Goal: Navigation & Orientation: Find specific page/section

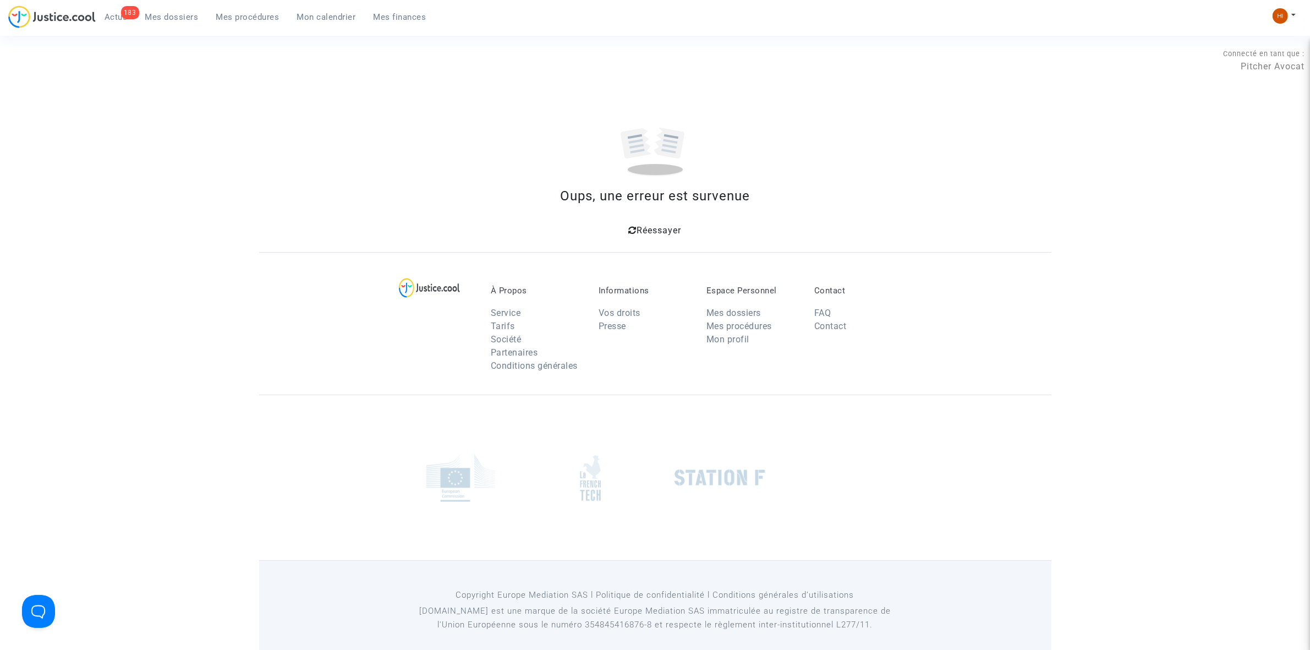
click at [630, 232] on icon at bounding box center [633, 230] width 8 height 9
click at [177, 17] on span "Mes dossiers" at bounding box center [171, 17] width 53 height 10
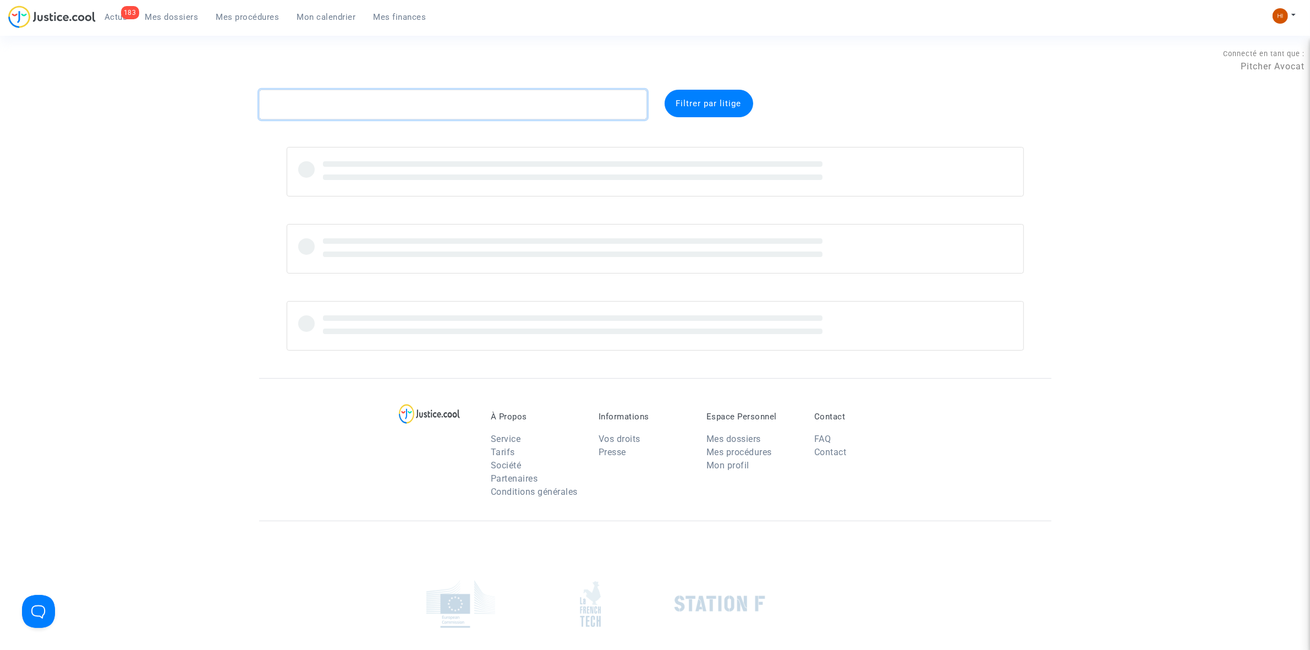
click at [585, 117] on textarea at bounding box center [453, 105] width 388 height 30
click at [584, 107] on textarea at bounding box center [453, 105] width 388 height 30
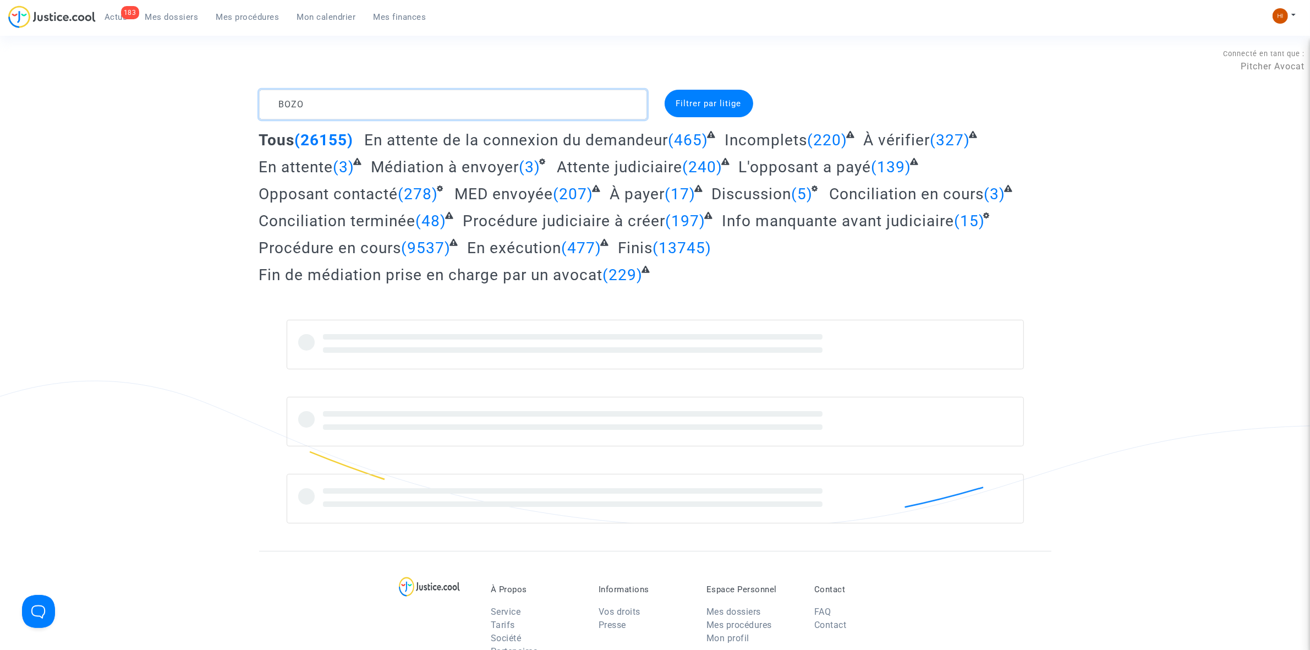
type textarea "BOZO"
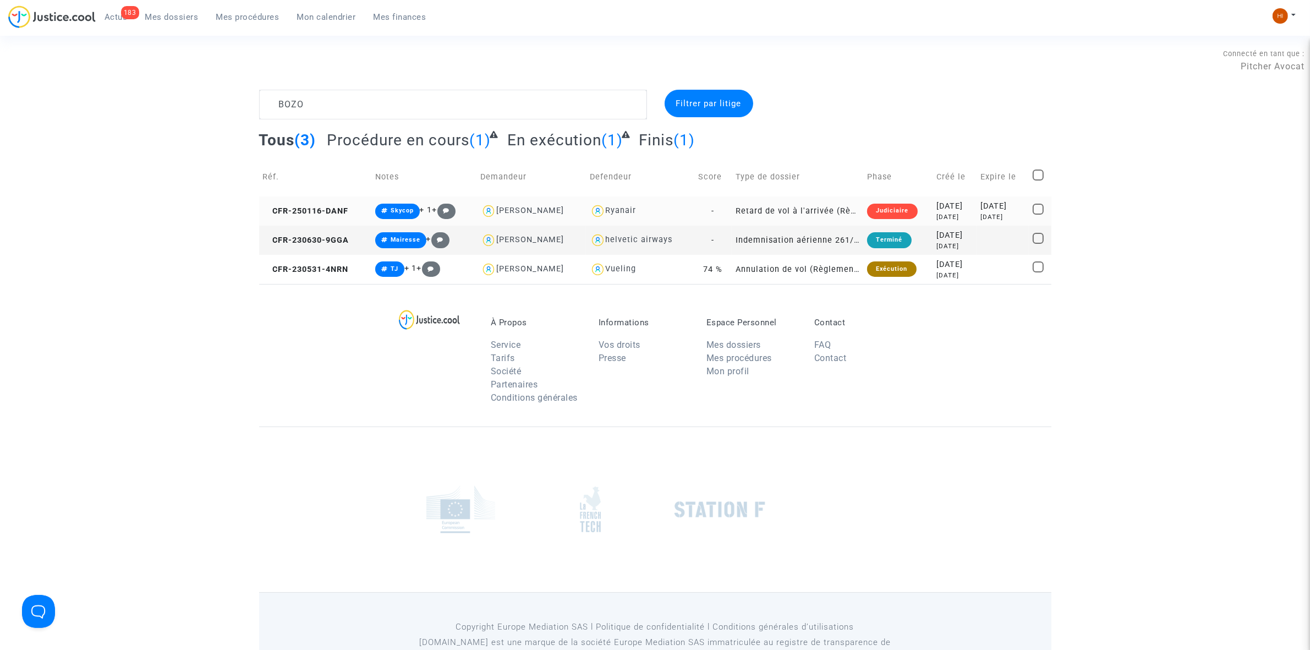
click at [325, 205] on td "CFR-250116-DANF" at bounding box center [315, 210] width 112 height 29
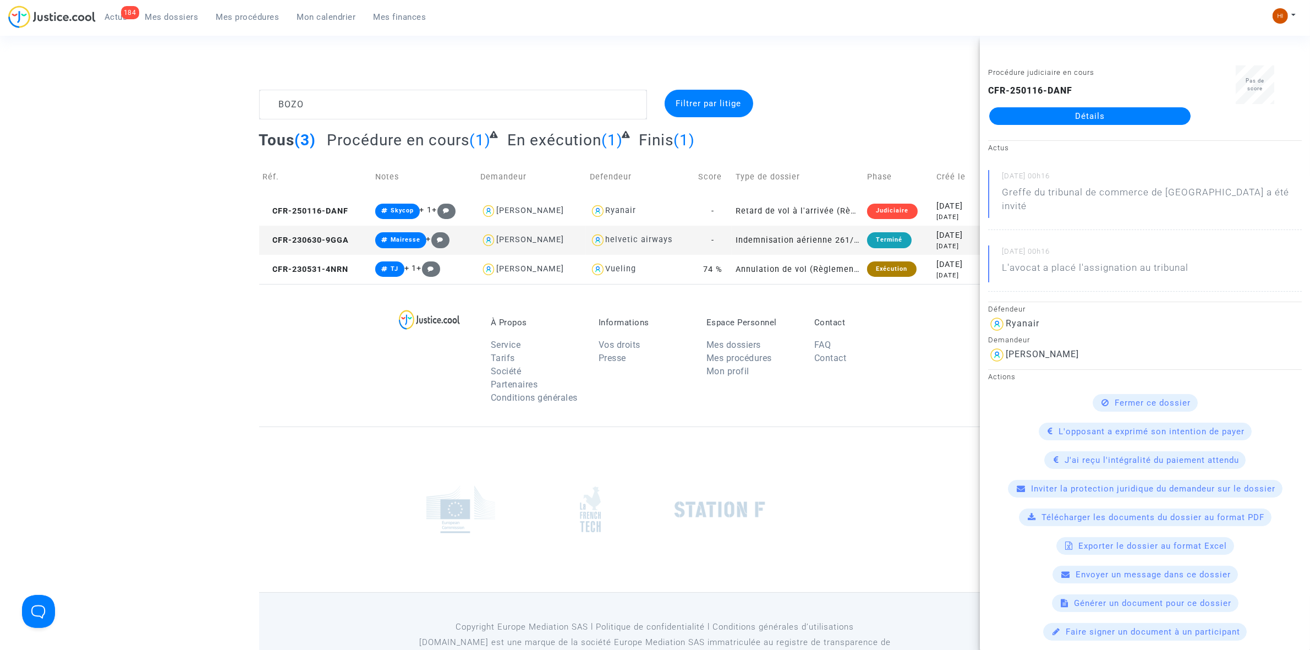
click at [1091, 116] on link "Détails" at bounding box center [1089, 116] width 201 height 18
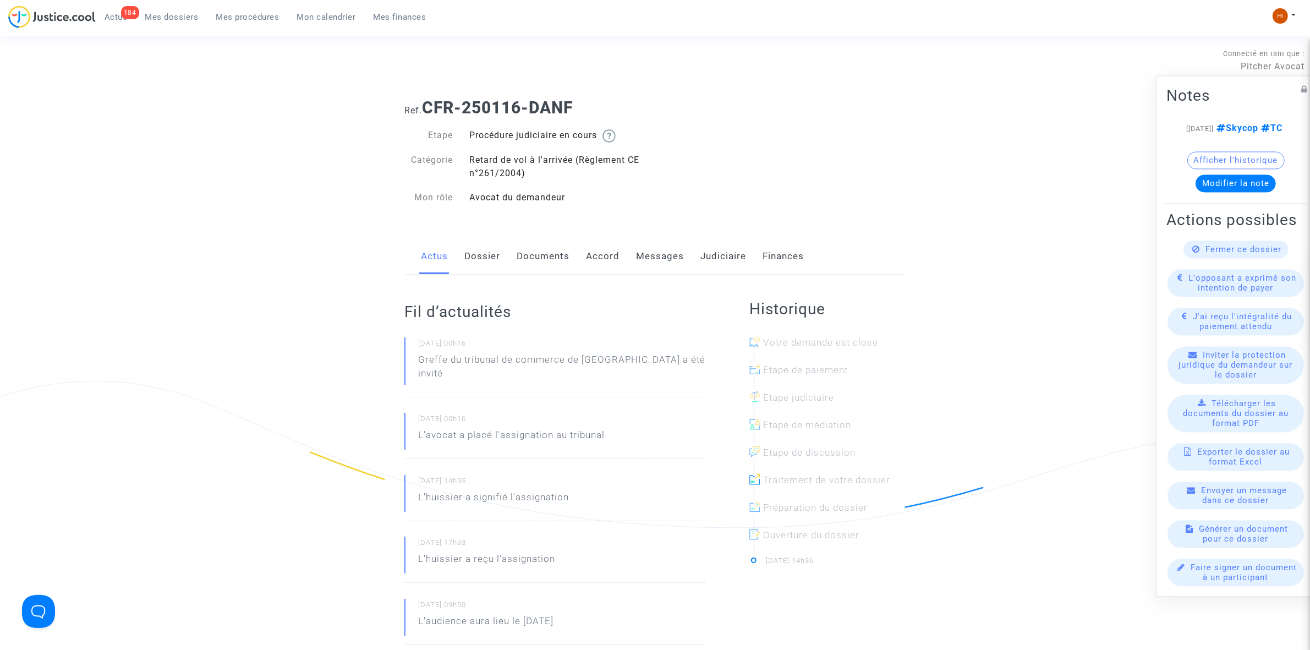
click at [546, 262] on link "Documents" at bounding box center [543, 256] width 53 height 36
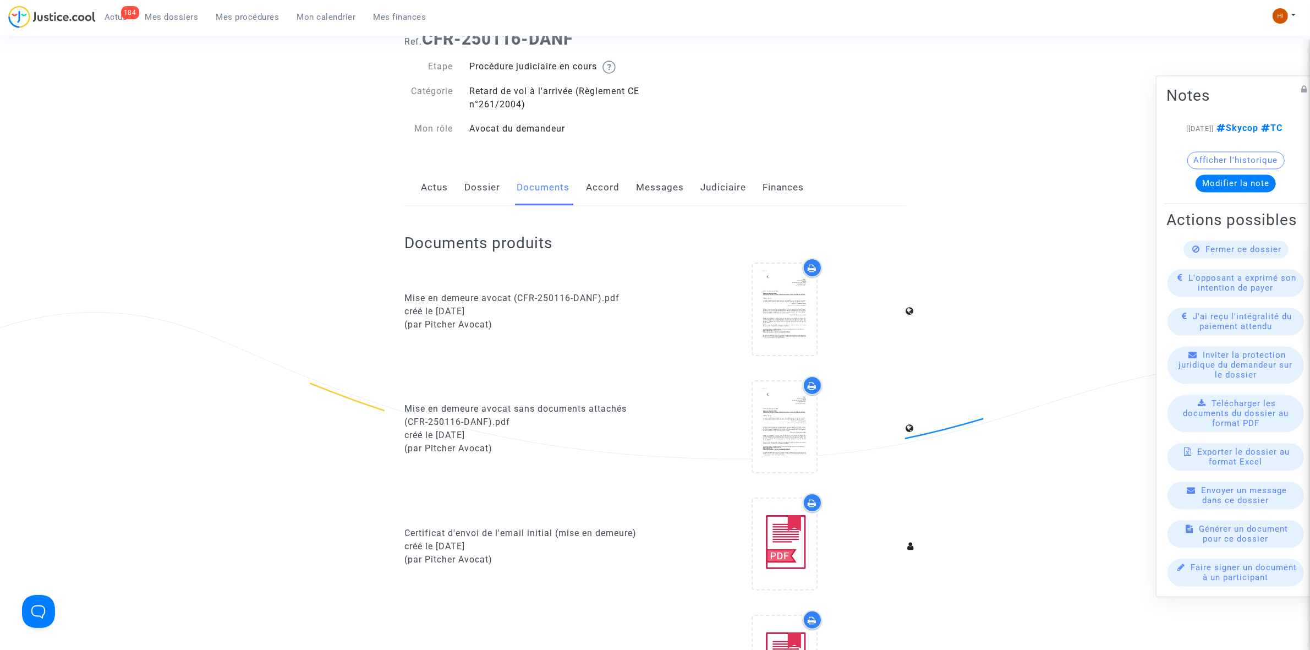
click at [728, 191] on link "Judiciaire" at bounding box center [723, 187] width 46 height 36
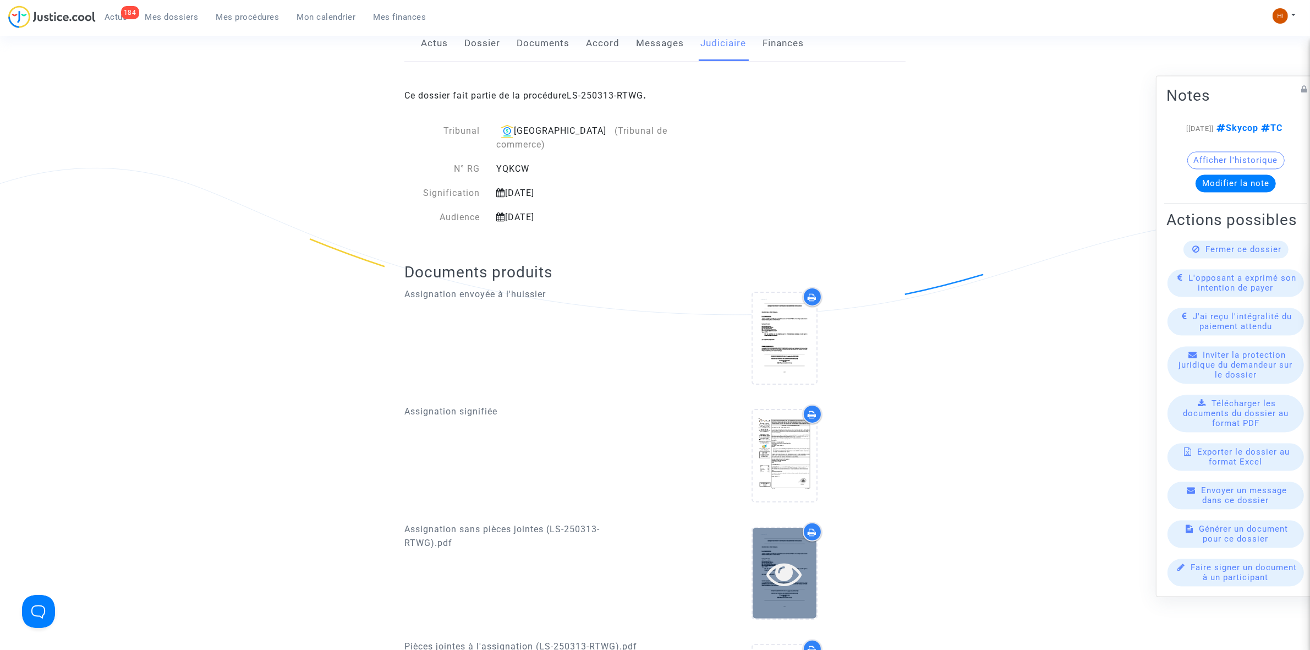
scroll to position [206, 0]
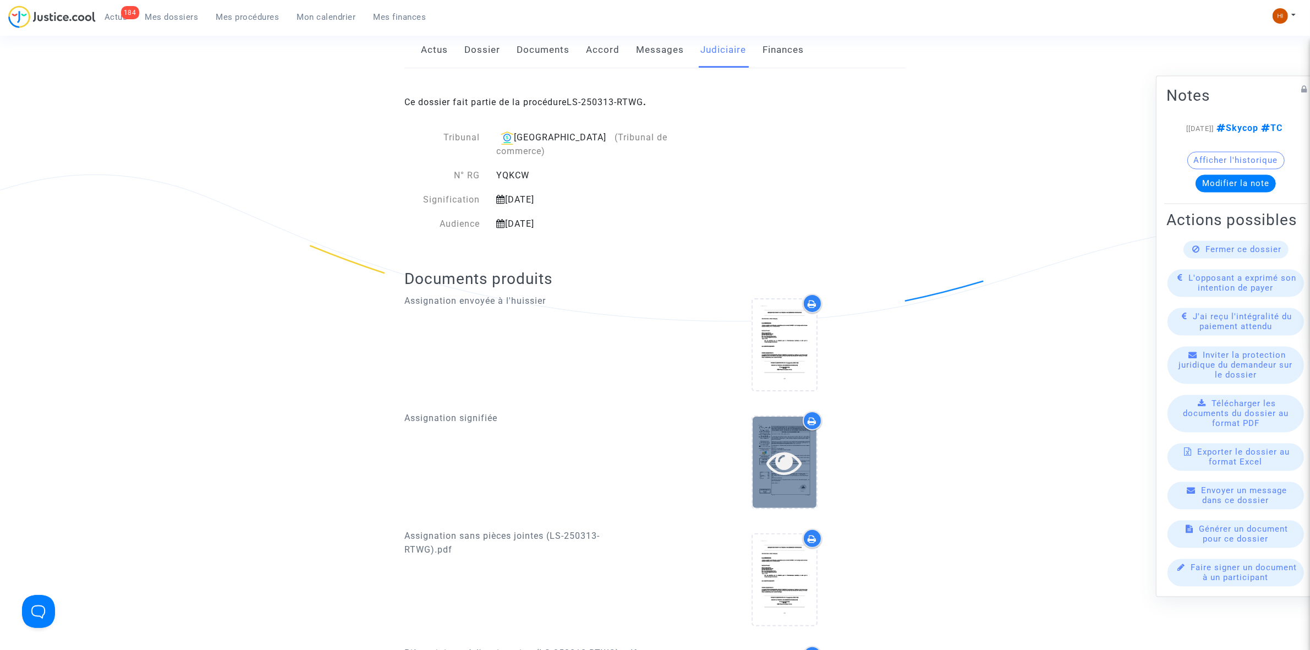
click at [794, 450] on icon at bounding box center [784, 462] width 36 height 35
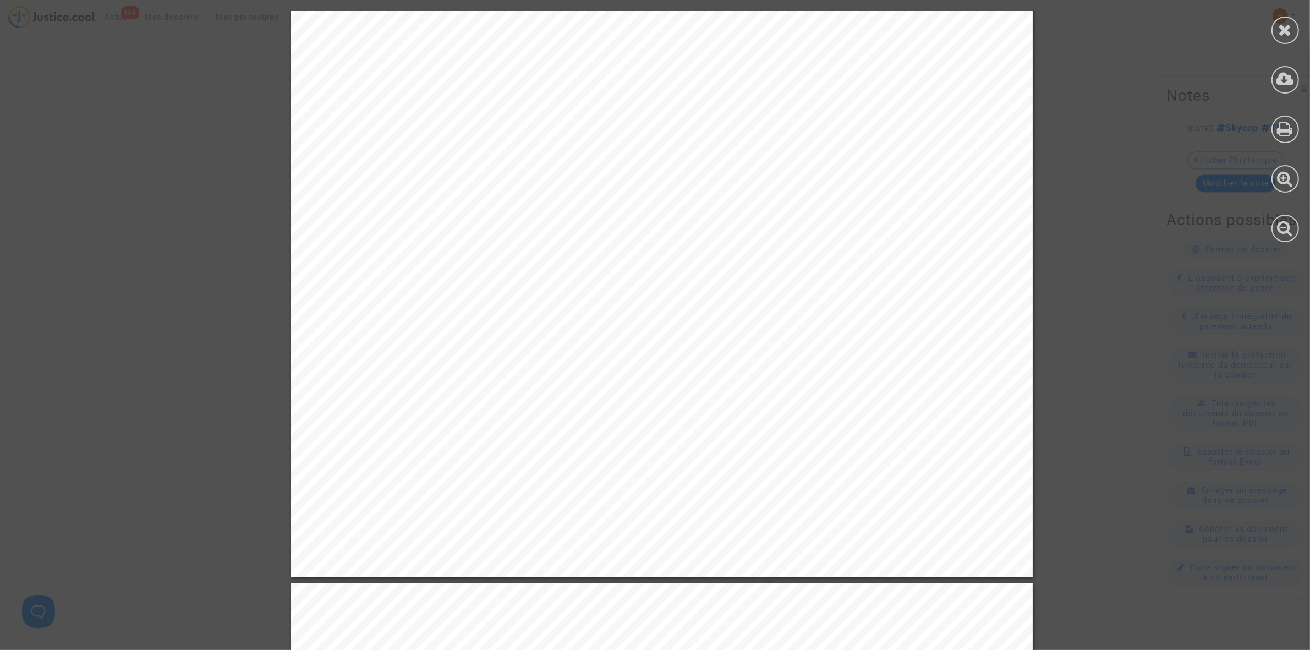
scroll to position [10041, 0]
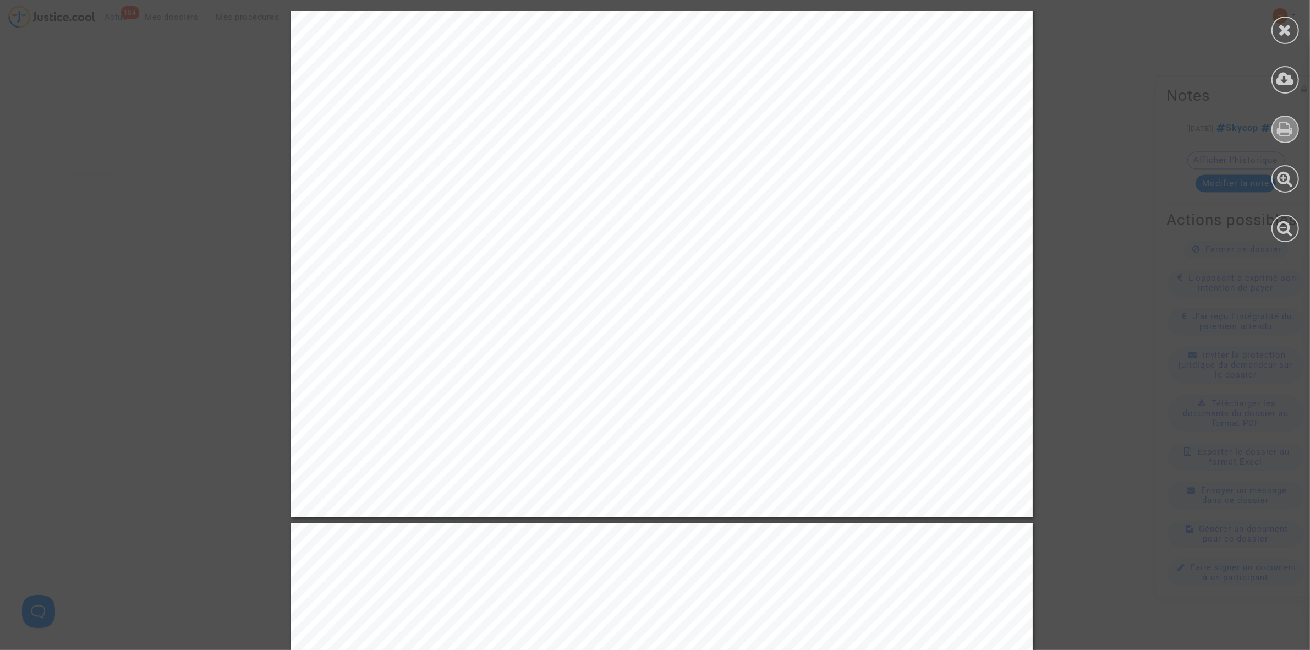
click at [1282, 134] on icon at bounding box center [1286, 128] width 16 height 17
click at [1282, 138] on div at bounding box center [1286, 130] width 28 height 28
click at [1289, 32] on icon at bounding box center [1286, 29] width 14 height 17
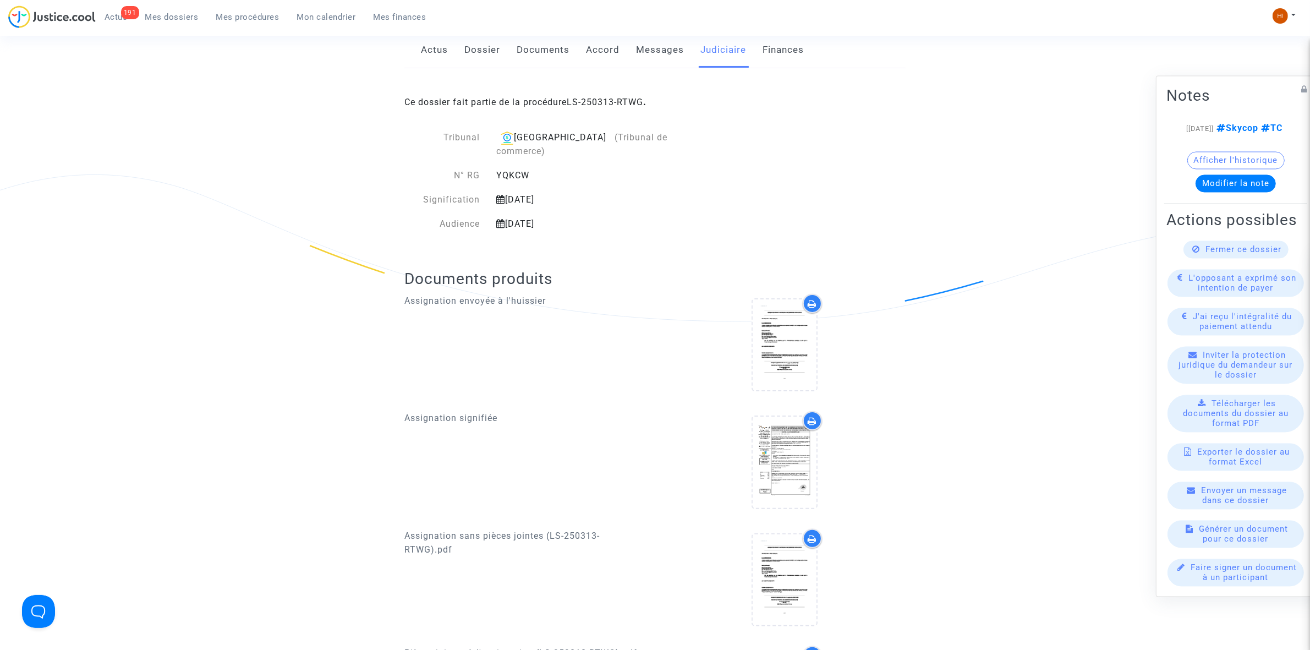
click at [296, 11] on link "Mon calendrier" at bounding box center [326, 17] width 76 height 17
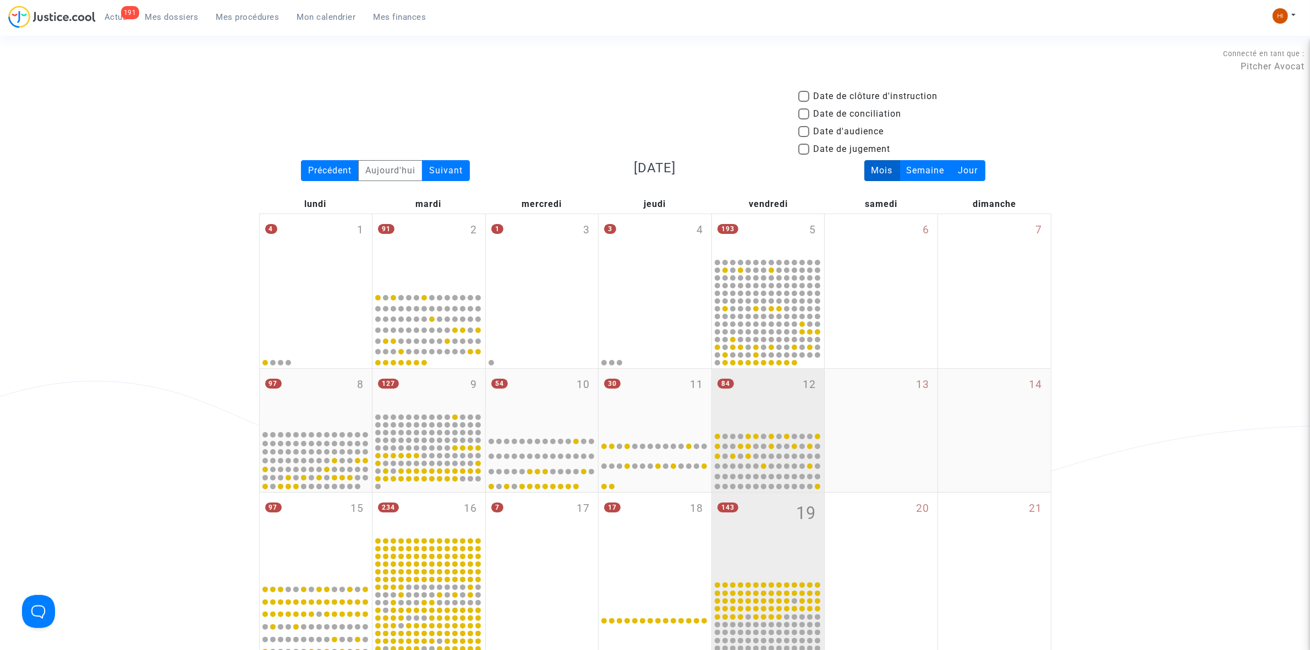
click at [757, 413] on div "84 12" at bounding box center [768, 399] width 113 height 60
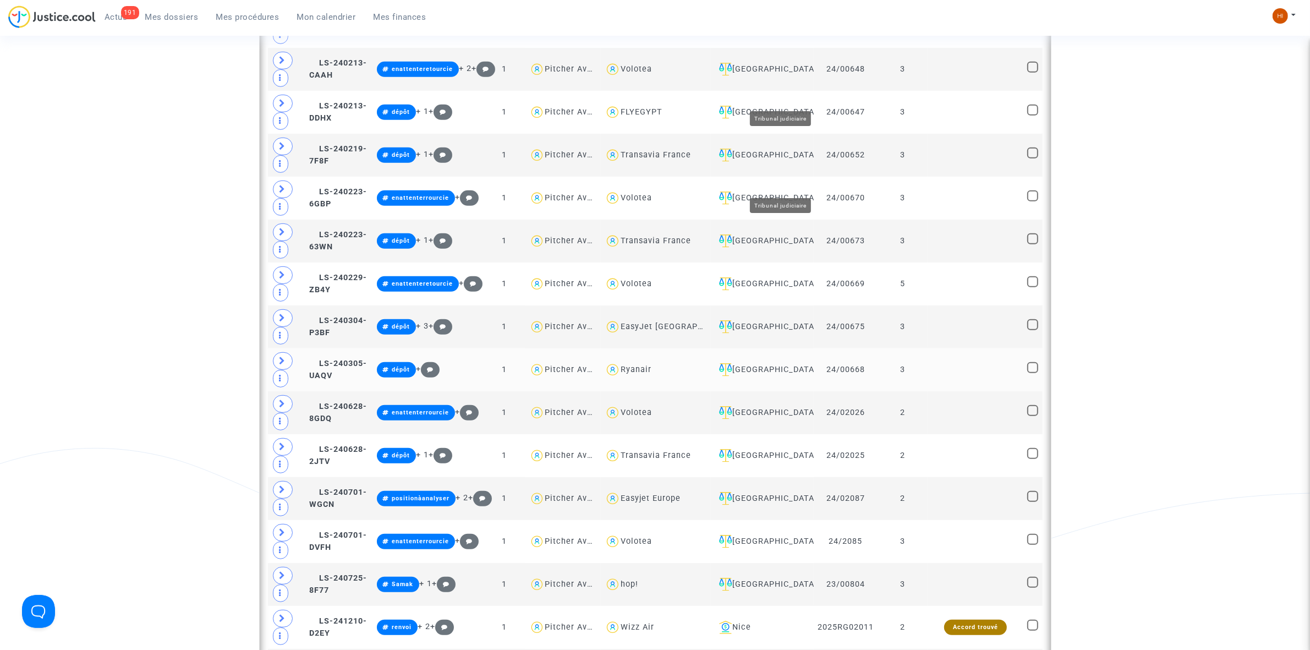
scroll to position [688, 0]
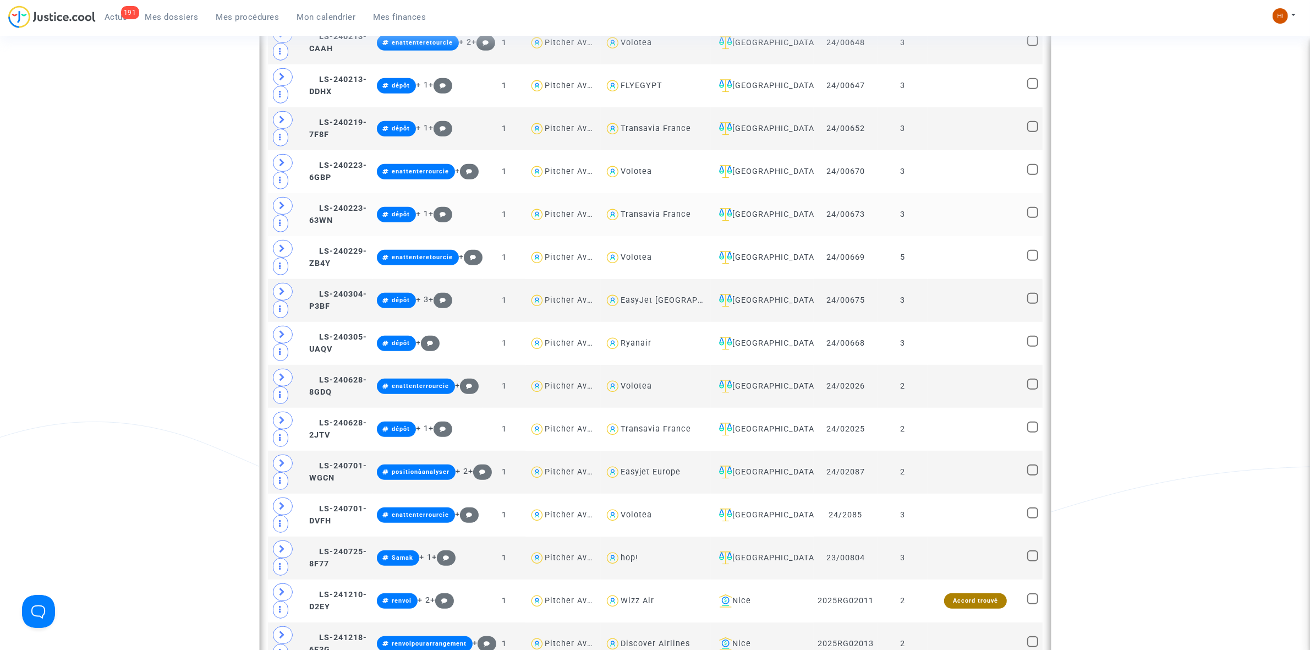
click at [921, 215] on td "3" at bounding box center [903, 214] width 50 height 43
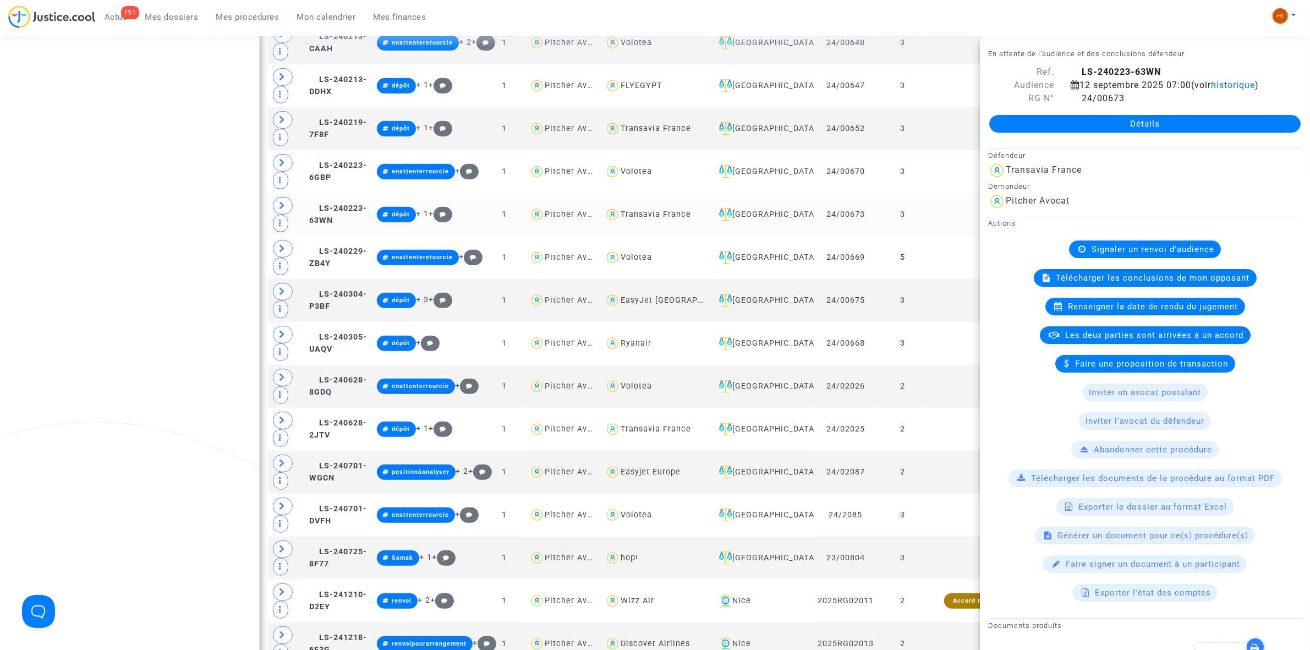
click at [925, 232] on td "3" at bounding box center [903, 214] width 50 height 43
click at [923, 270] on td "5" at bounding box center [903, 257] width 50 height 43
click at [928, 230] on td "3" at bounding box center [903, 214] width 50 height 43
click at [928, 262] on td "5" at bounding box center [903, 257] width 50 height 43
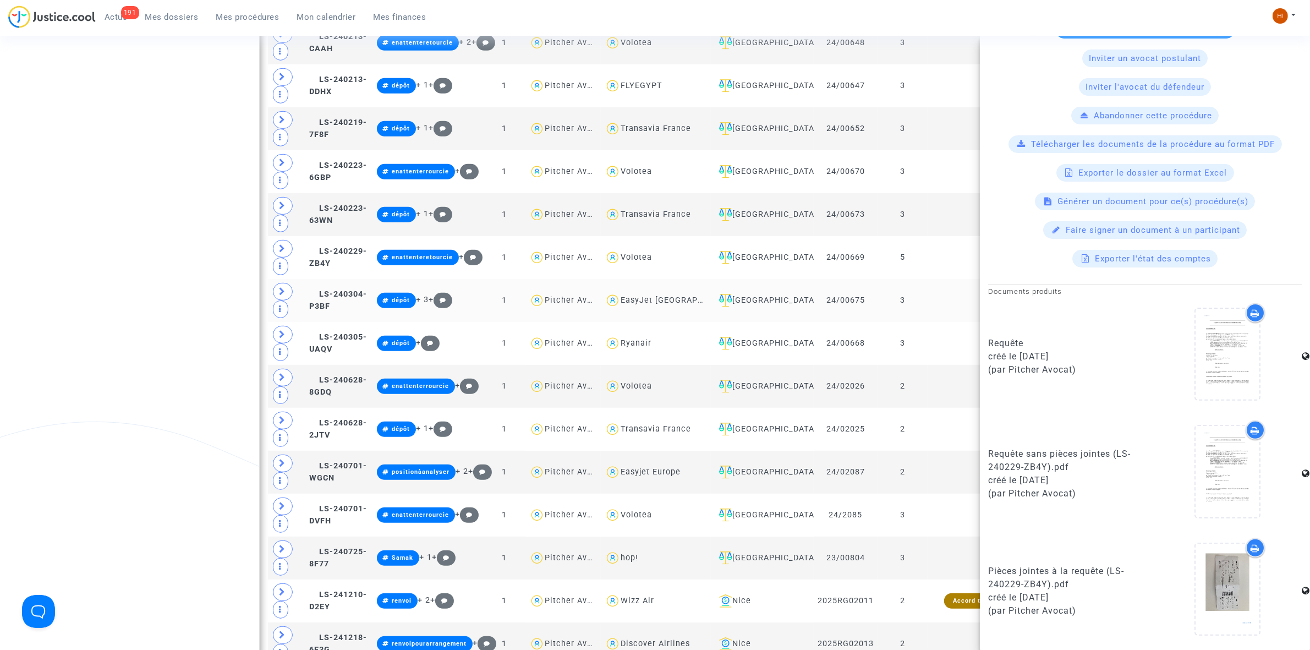
click at [925, 322] on td "3" at bounding box center [903, 300] width 50 height 43
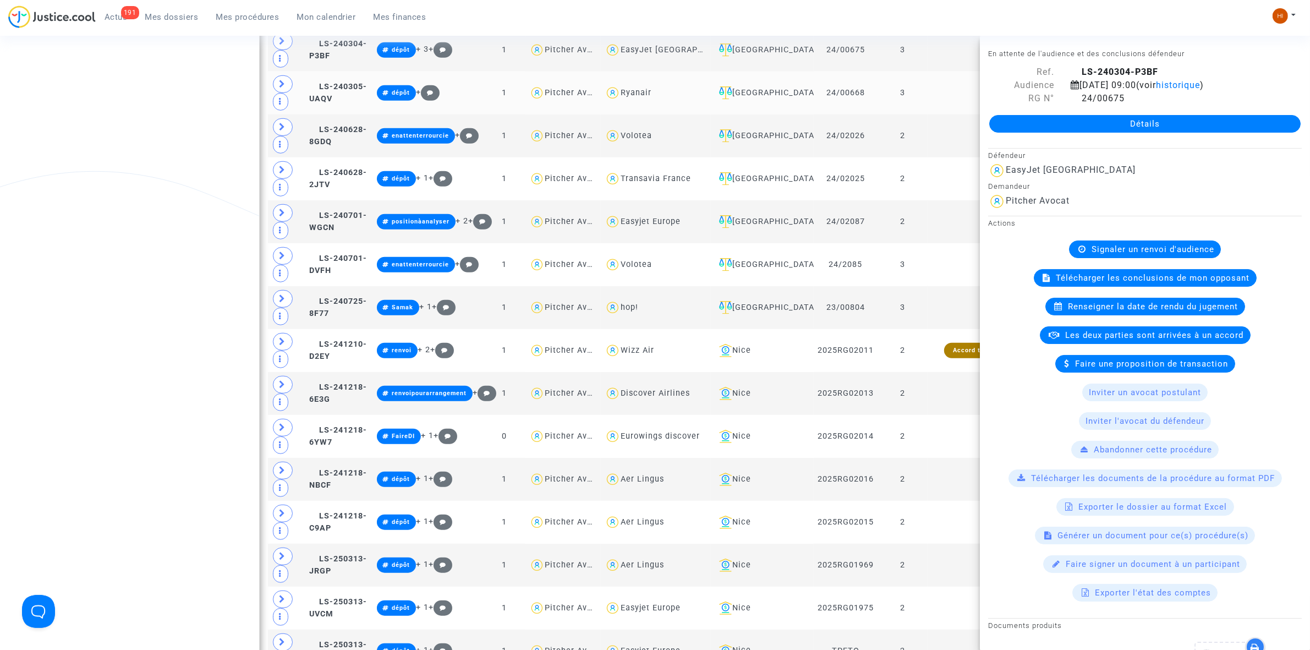
scroll to position [963, 0]
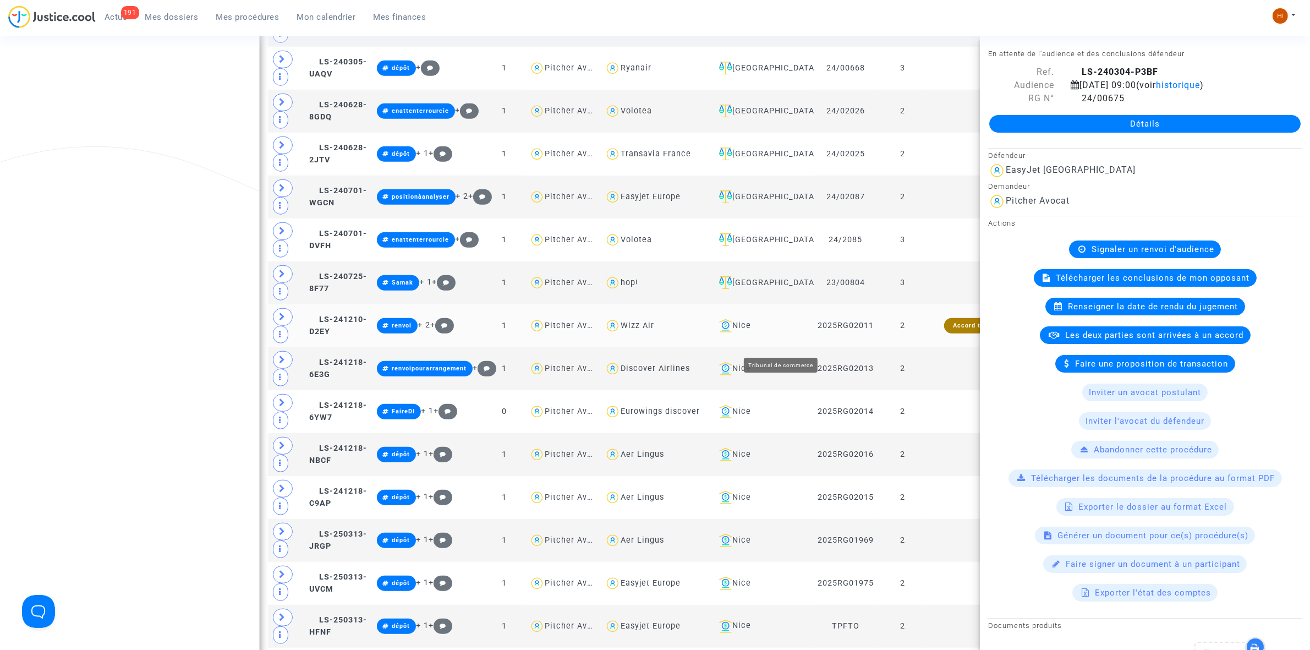
click at [790, 332] on div "Nice" at bounding box center [762, 325] width 95 height 13
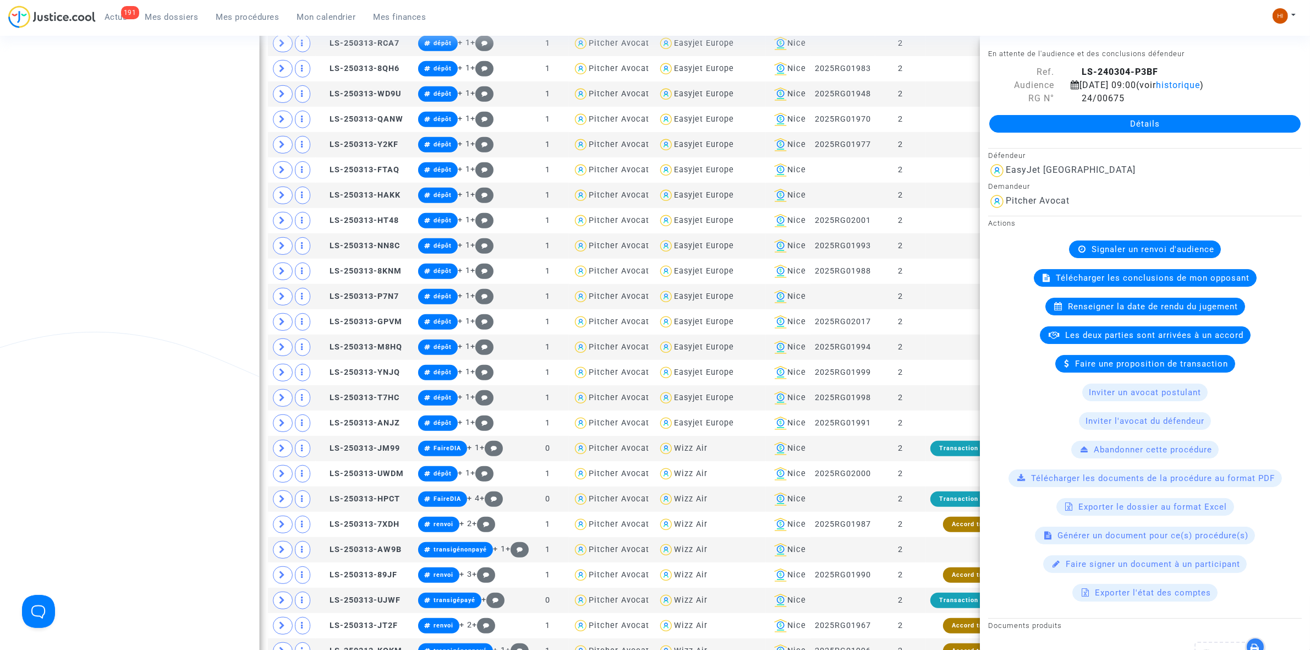
scroll to position [413, 0]
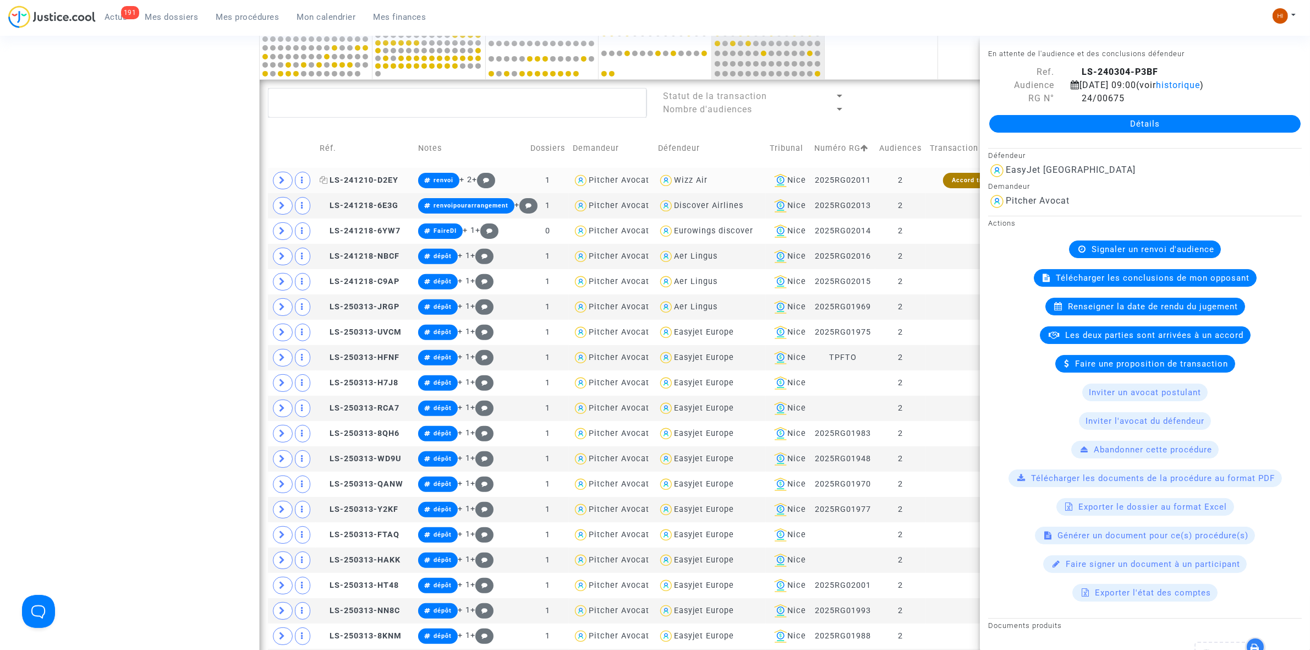
click at [361, 183] on span "LS-241210-D2EY" at bounding box center [359, 180] width 79 height 9
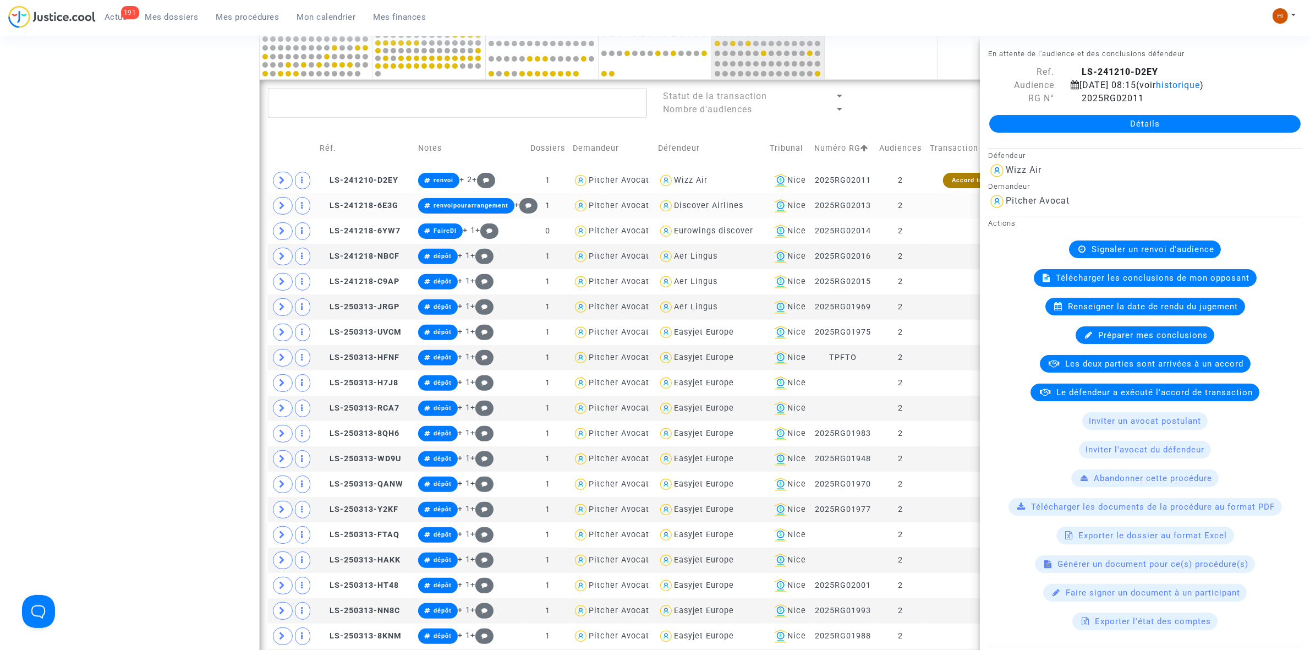
click at [934, 211] on td at bounding box center [974, 205] width 97 height 25
click at [936, 239] on td at bounding box center [974, 230] width 97 height 25
click at [937, 233] on td at bounding box center [974, 230] width 97 height 25
click at [930, 206] on td at bounding box center [974, 205] width 97 height 25
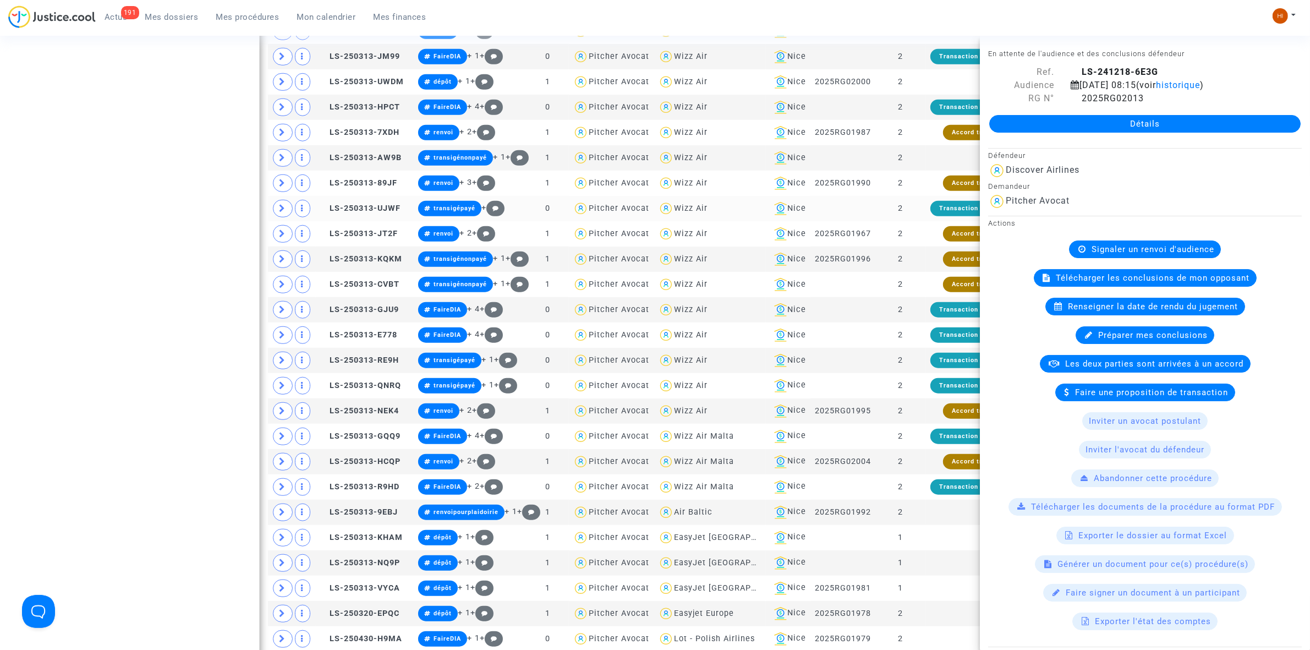
scroll to position [1513, 0]
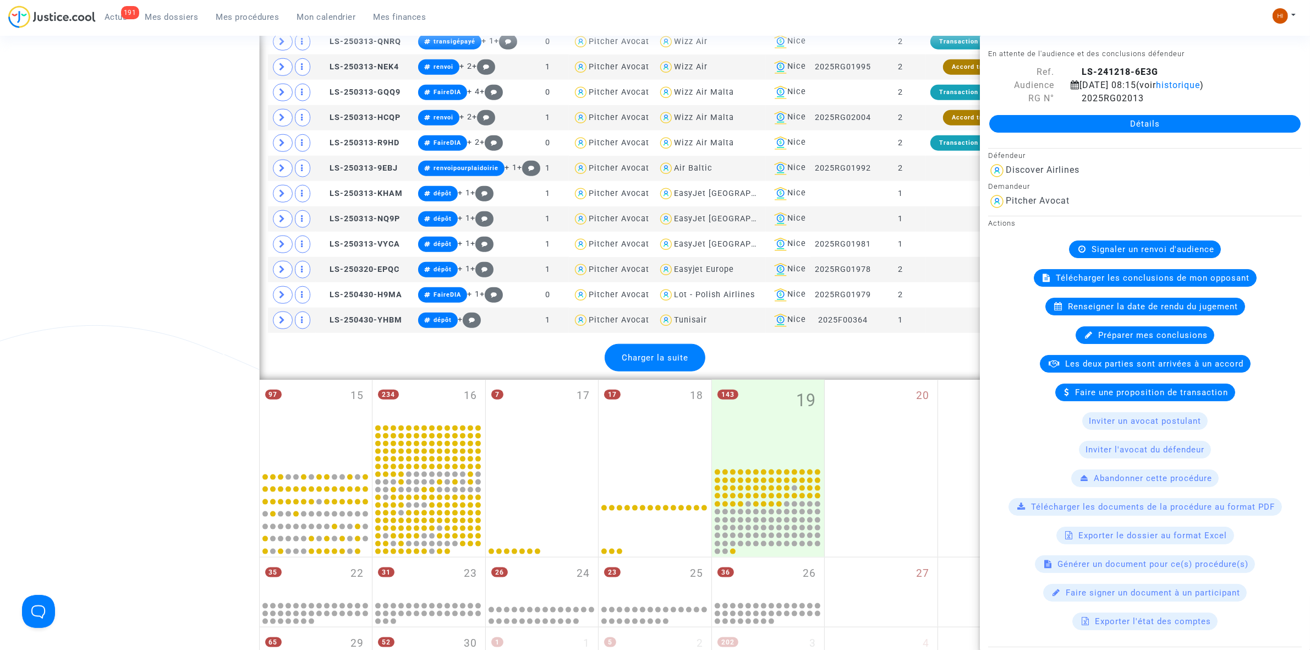
click at [650, 371] on div "Charger la suite" at bounding box center [655, 358] width 101 height 28
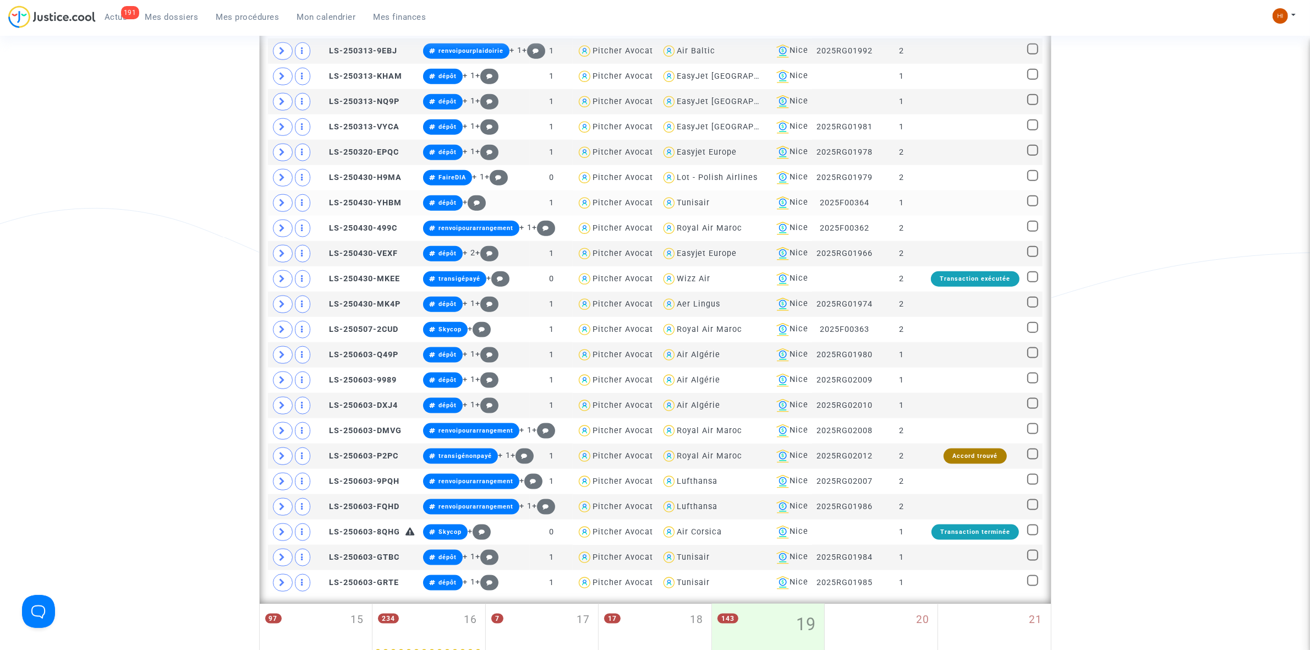
scroll to position [1651, 0]
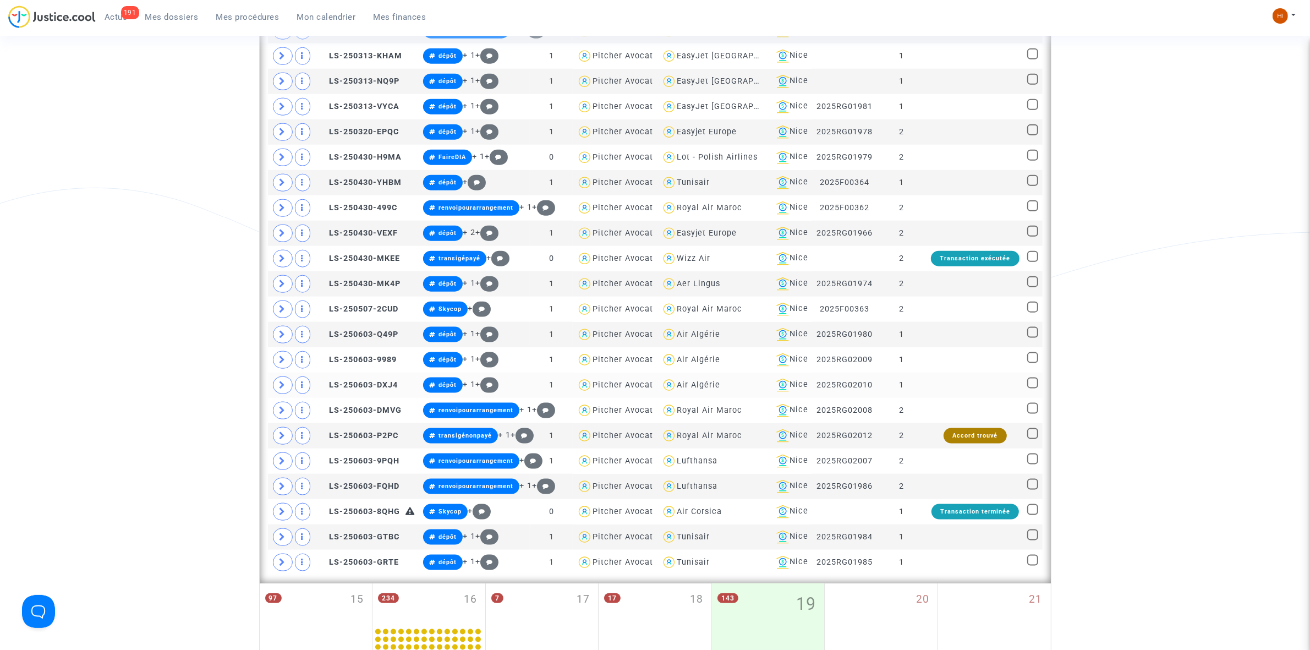
click at [686, 390] on div "Air Algérie" at bounding box center [698, 384] width 43 height 9
type textarea "@"Air Algérie""
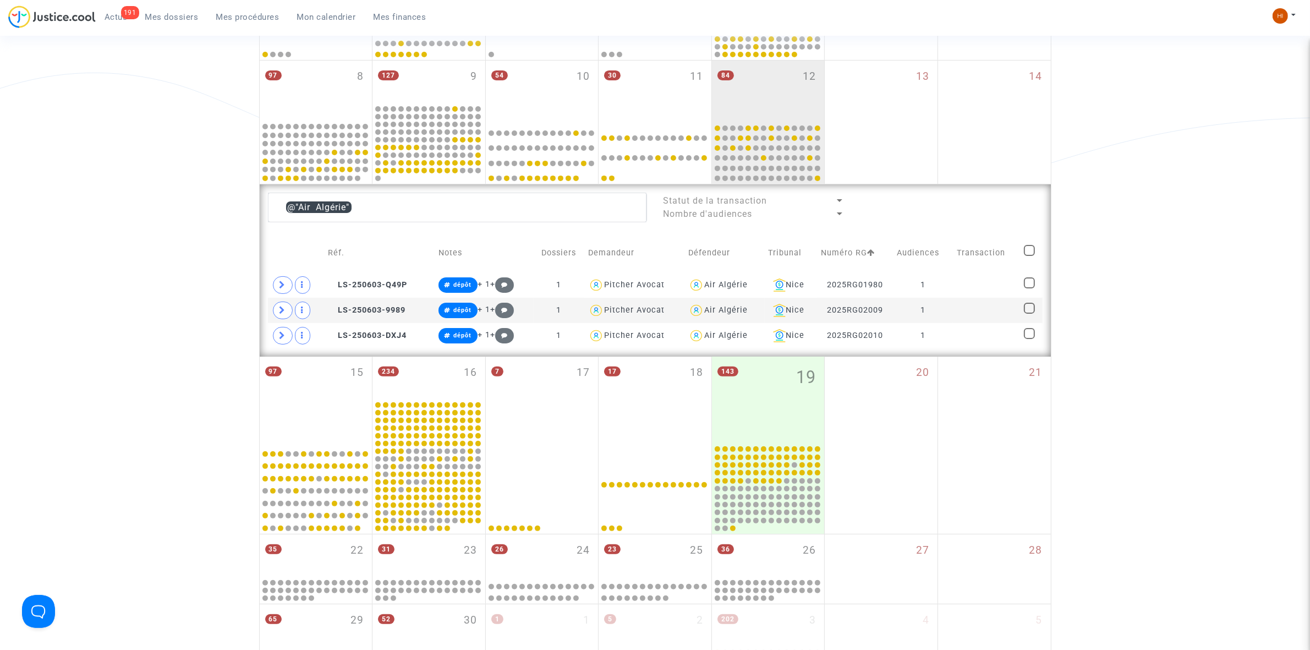
scroll to position [290, 0]
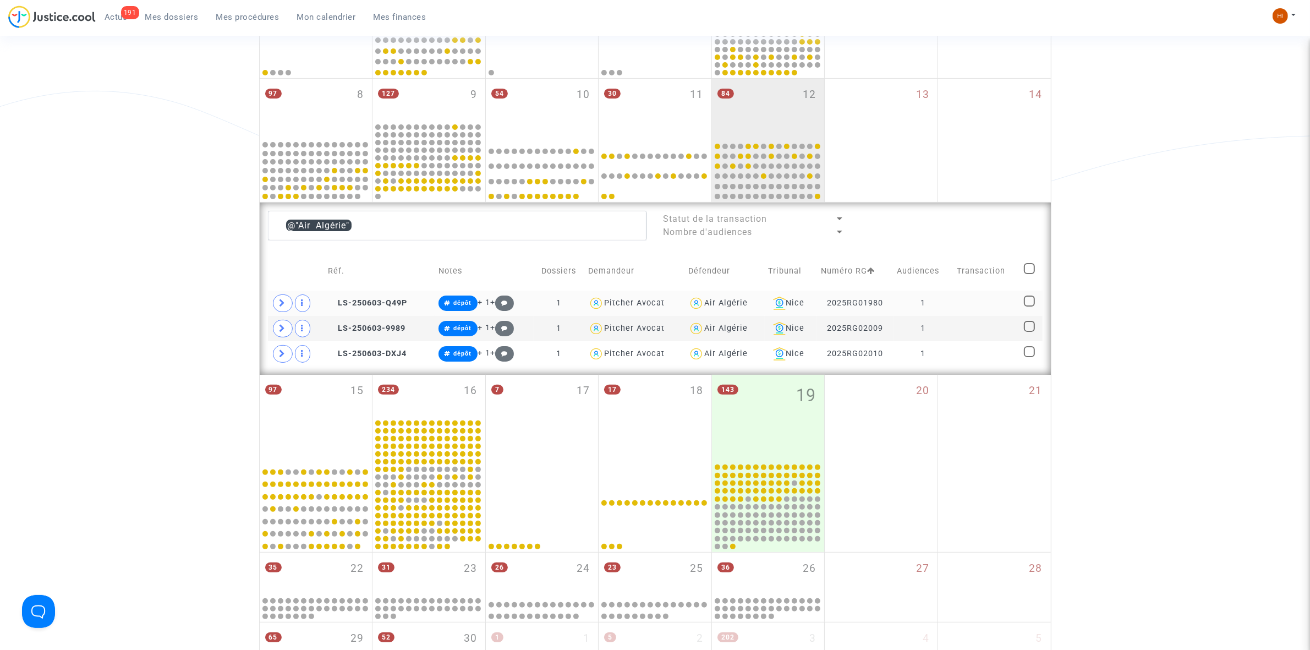
click at [968, 295] on td at bounding box center [986, 303] width 67 height 25
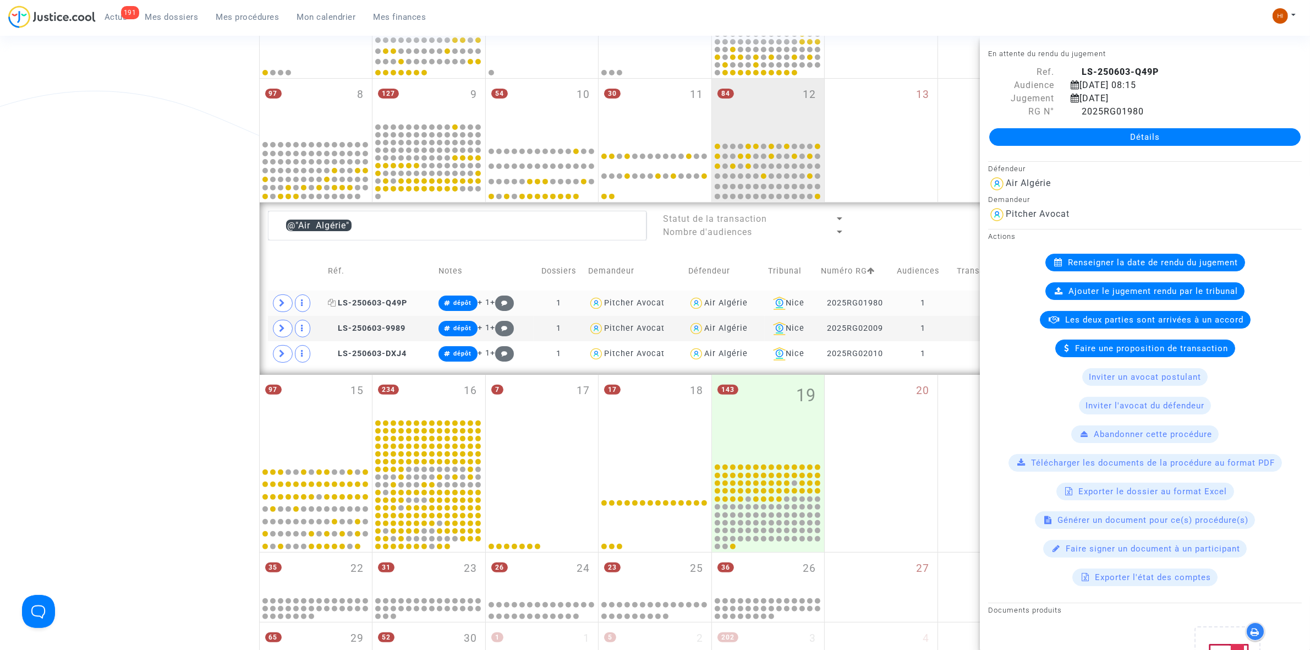
click at [385, 303] on span "LS-250603-Q49P" at bounding box center [367, 302] width 79 height 9
click at [372, 320] on td "LS-250603-9989" at bounding box center [379, 328] width 110 height 25
click at [370, 351] on span "LS-250603-DXJ4" at bounding box center [367, 353] width 79 height 9
click at [368, 302] on span "LS-250603-Q49P" at bounding box center [367, 302] width 79 height 9
click at [1074, 111] on icon at bounding box center [1075, 111] width 9 height 9
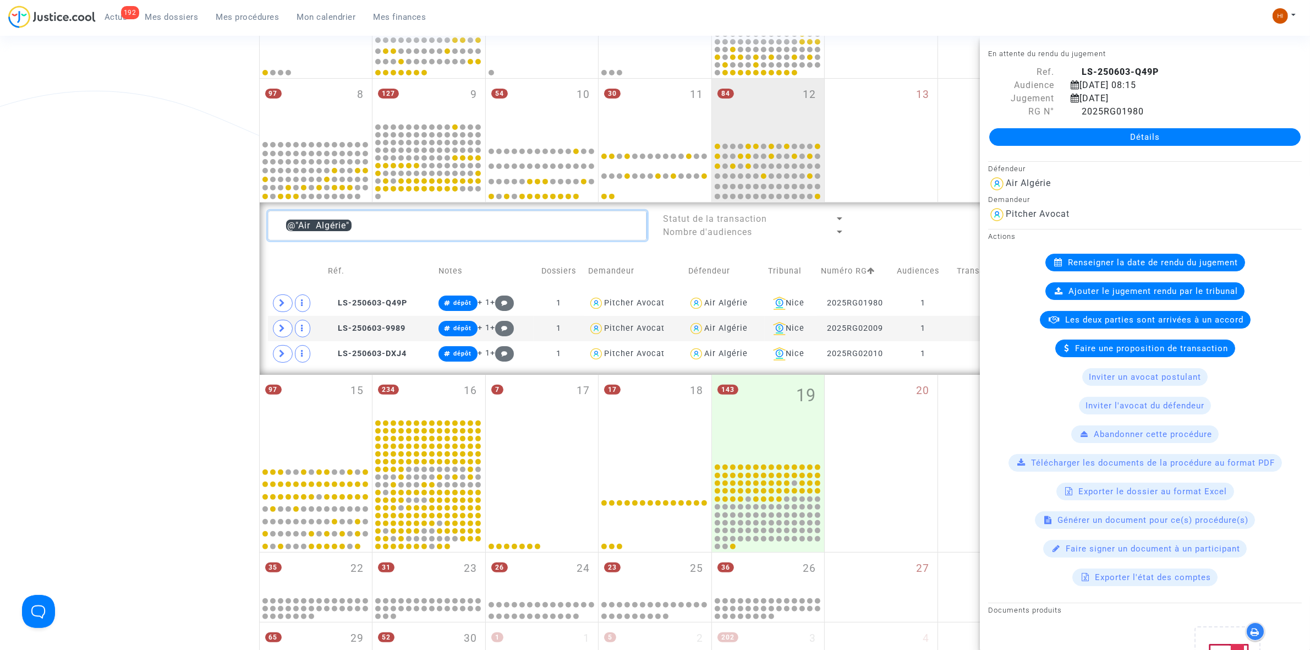
click at [417, 217] on textarea at bounding box center [457, 226] width 379 height 30
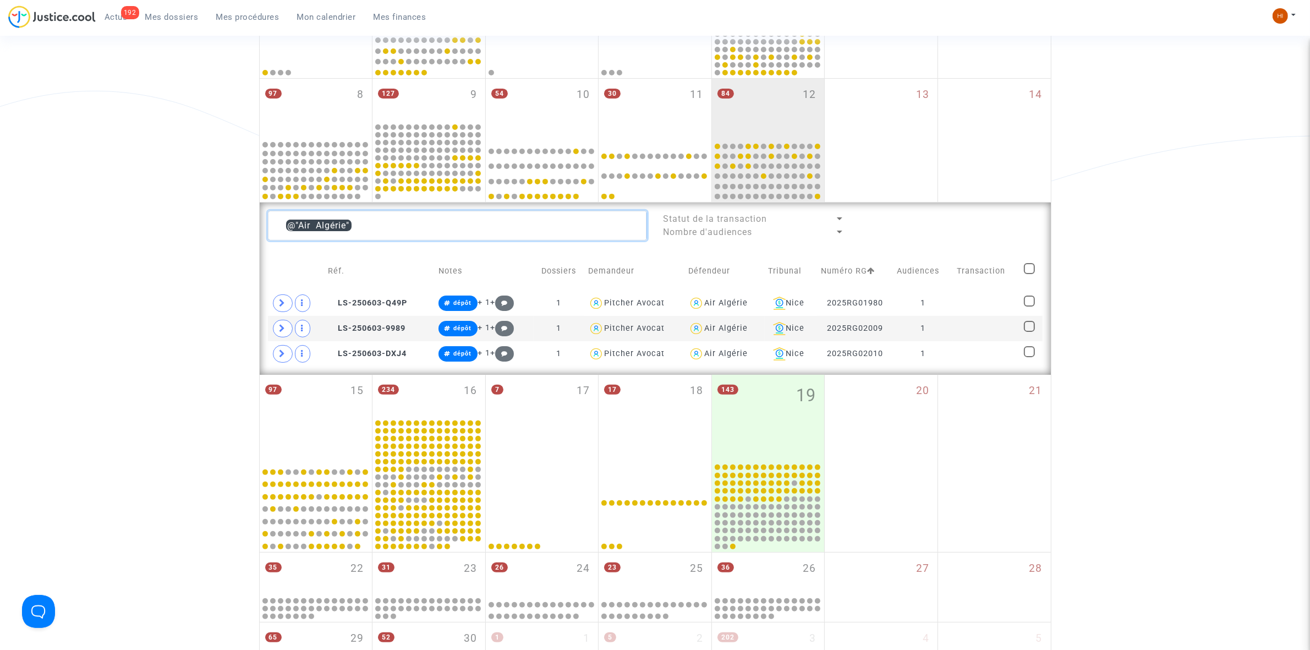
drag, startPoint x: 417, startPoint y: 217, endPoint x: 127, endPoint y: 191, distance: 291.1
click at [127, 191] on div "Date de clôture d'instruction Date de conciliation Date d'audience Date de juge…" at bounding box center [655, 292] width 1310 height 985
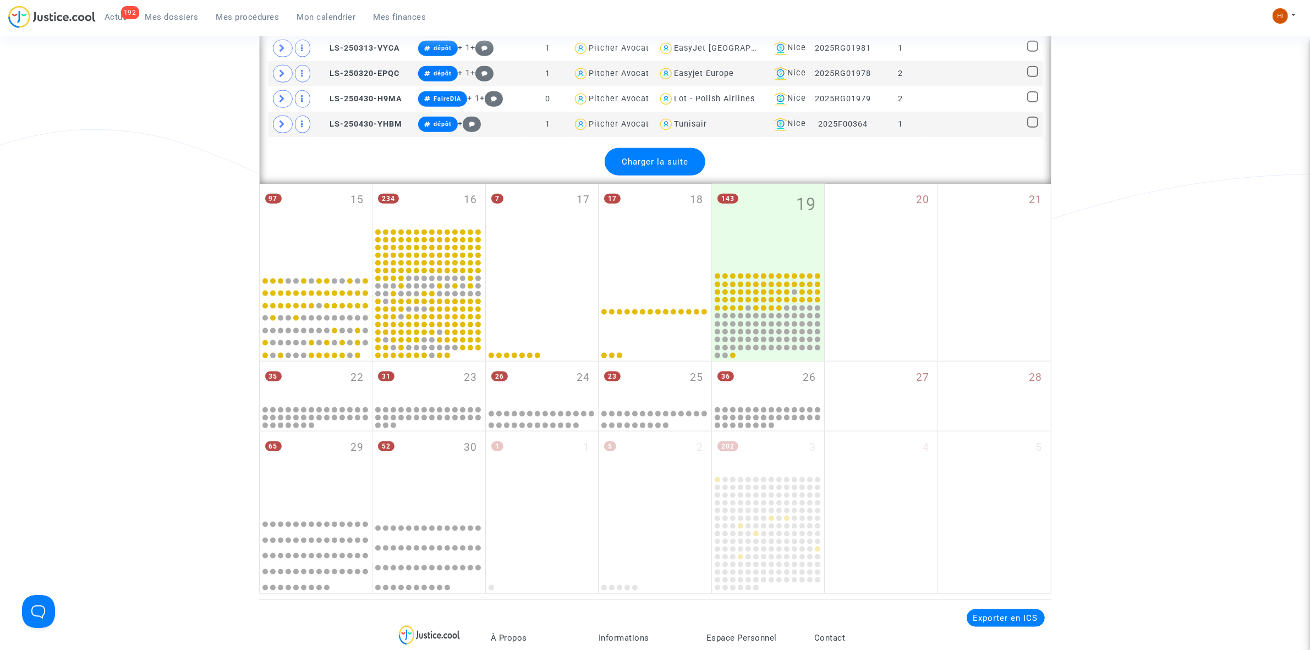
scroll to position [1734, 0]
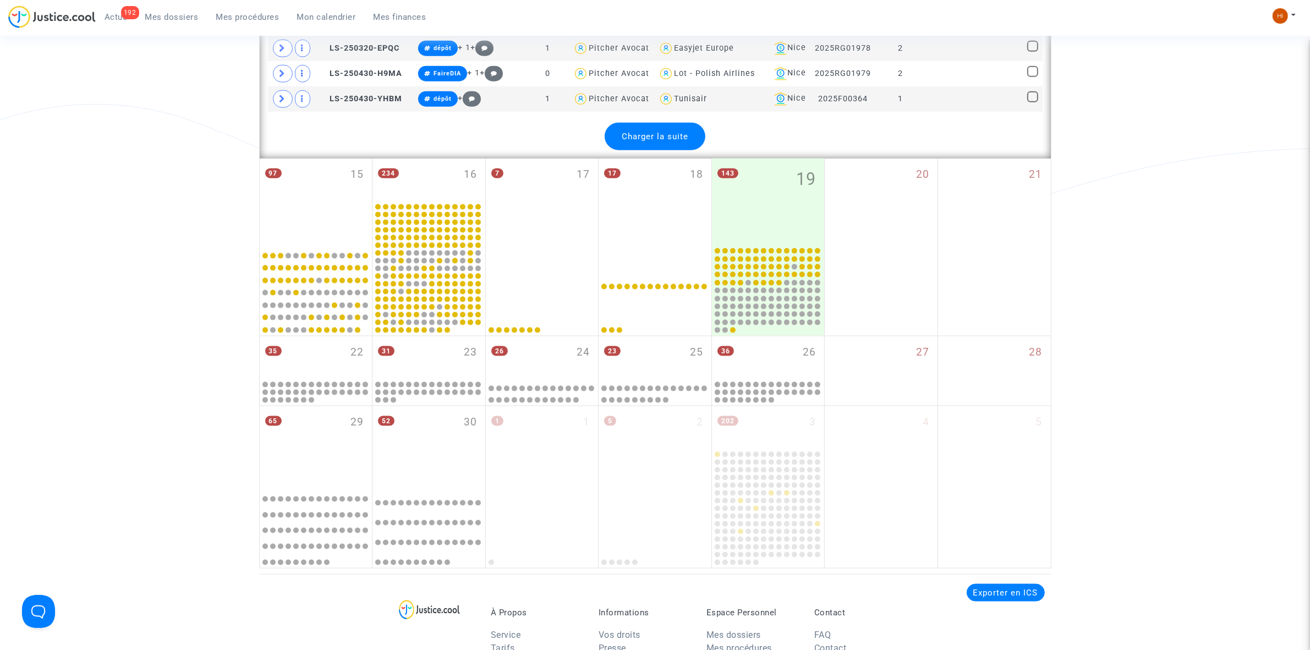
click at [686, 141] on span "Charger la suite" at bounding box center [655, 137] width 67 height 10
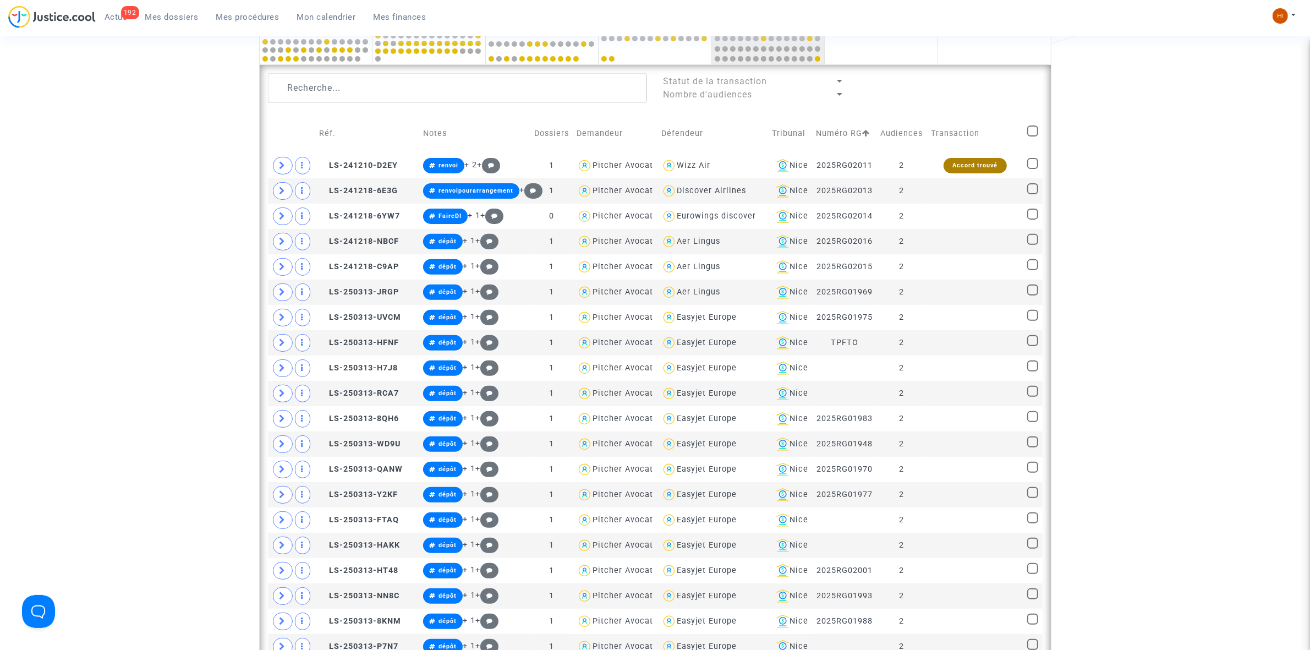
scroll to position [0, 0]
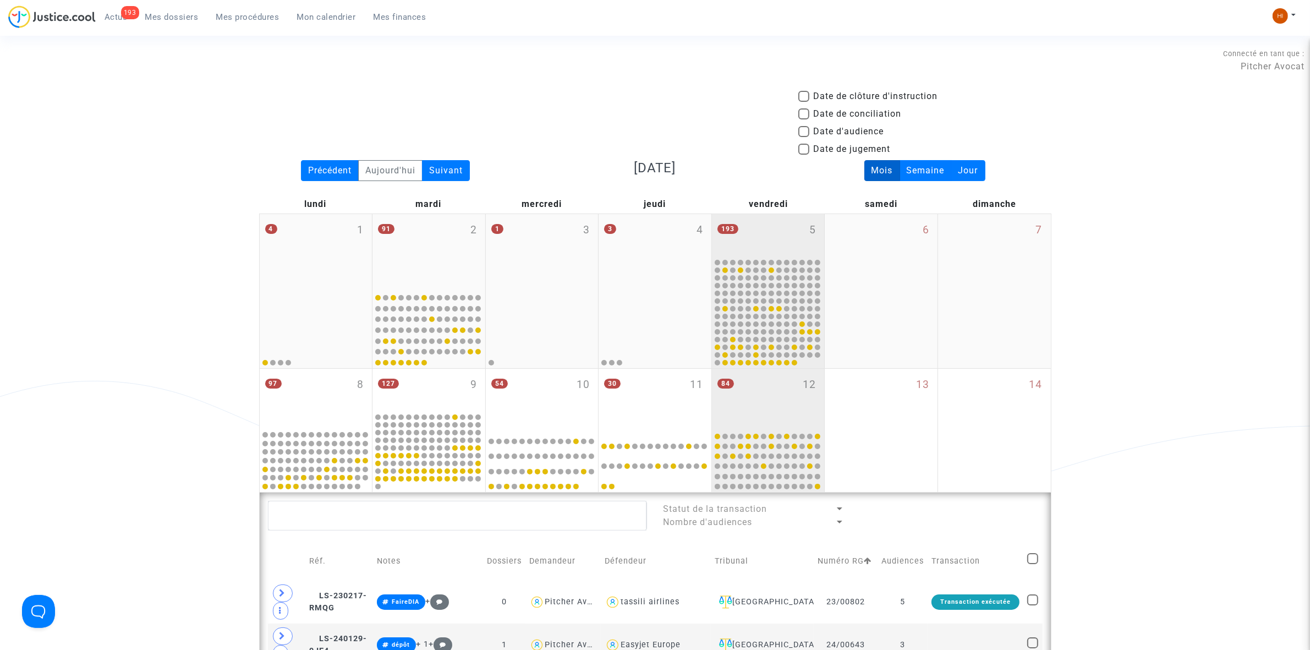
click at [766, 228] on div "193 5" at bounding box center [768, 235] width 113 height 43
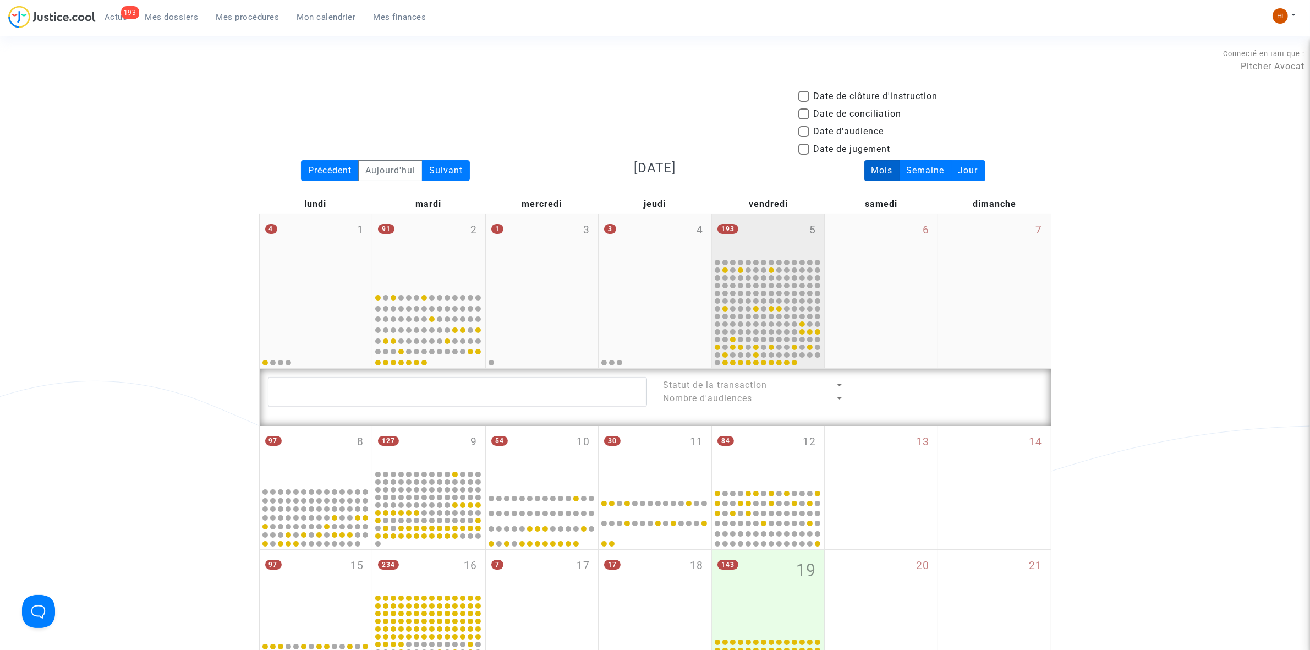
click at [766, 228] on div "193 5" at bounding box center [768, 235] width 113 height 43
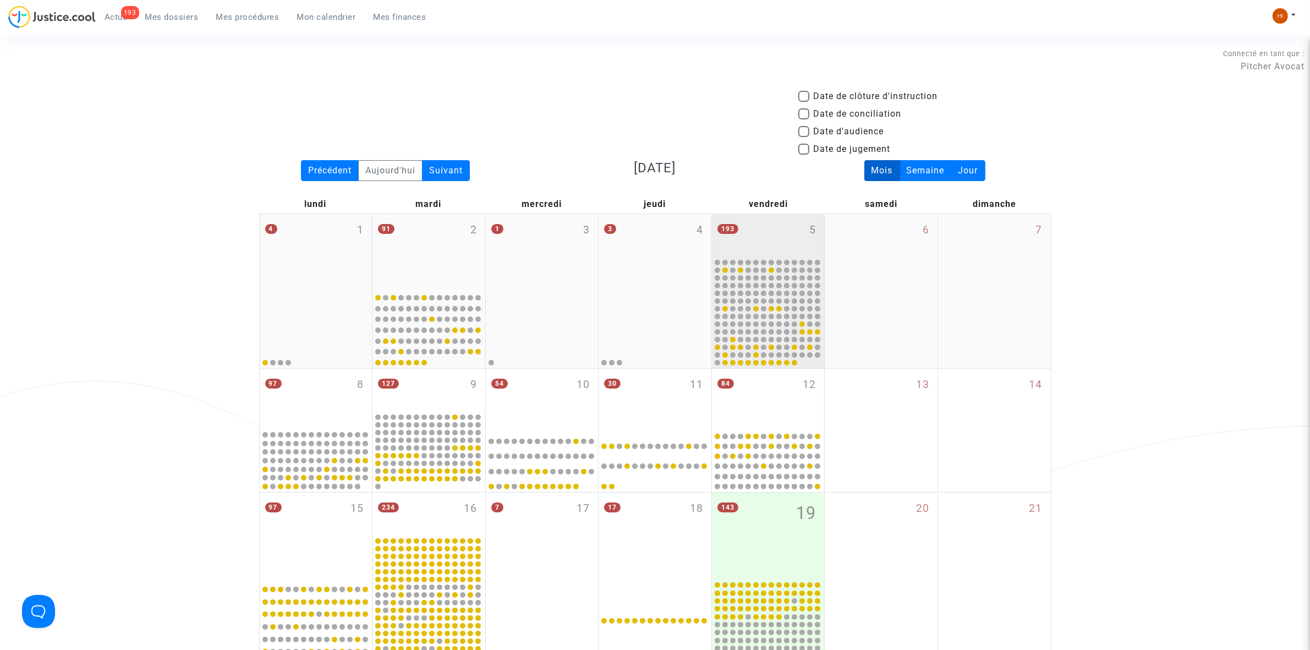
click at [787, 243] on div "193 5" at bounding box center [768, 235] width 113 height 43
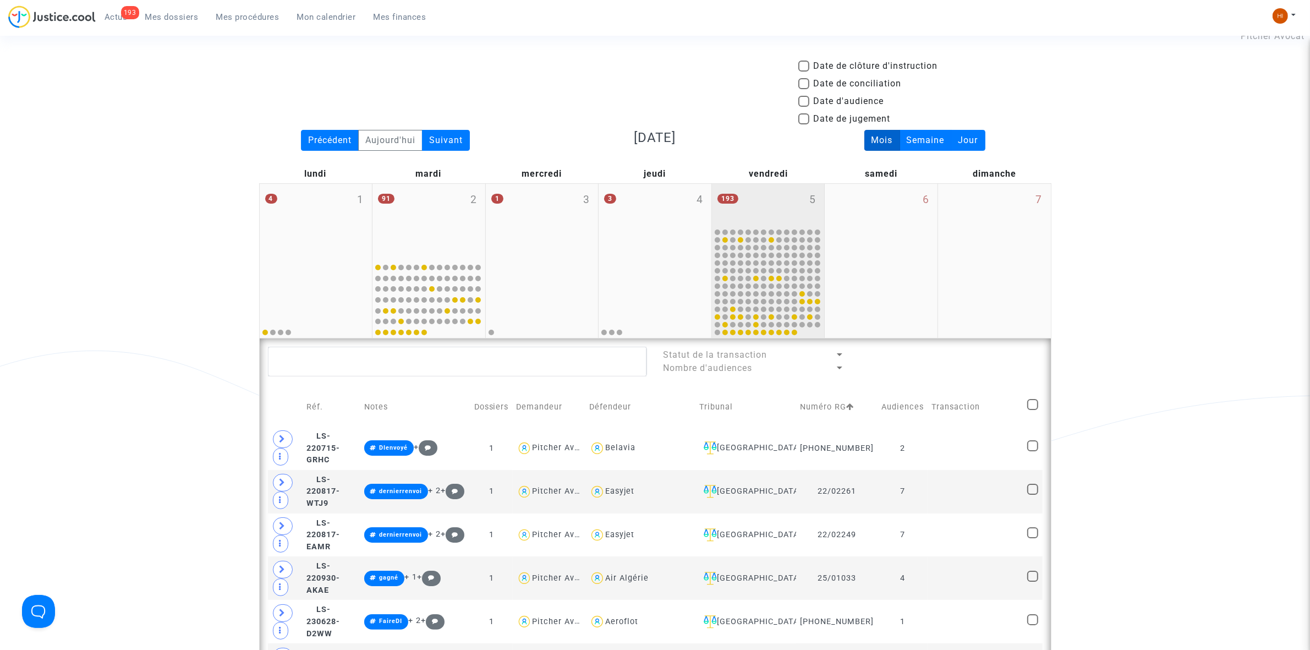
scroll to position [69, 0]
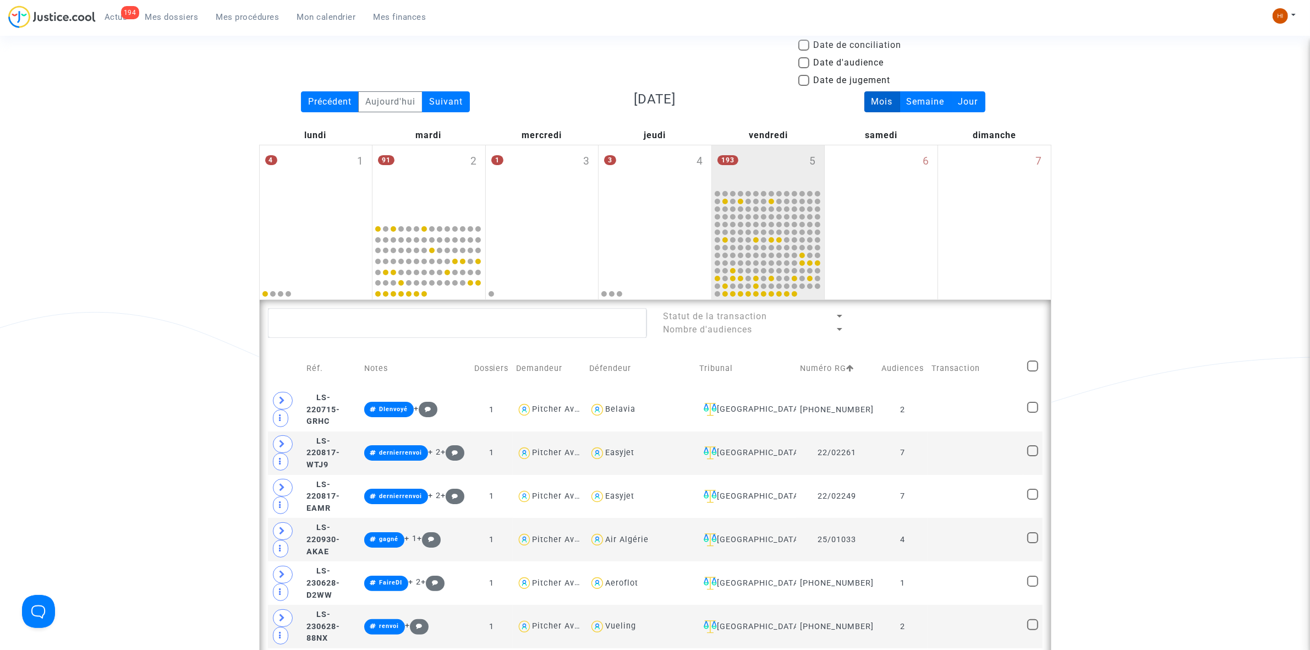
drag, startPoint x: 95, startPoint y: 138, endPoint x: 90, endPoint y: 150, distance: 12.8
drag, startPoint x: 1239, startPoint y: 59, endPoint x: 1225, endPoint y: 133, distance: 75.6
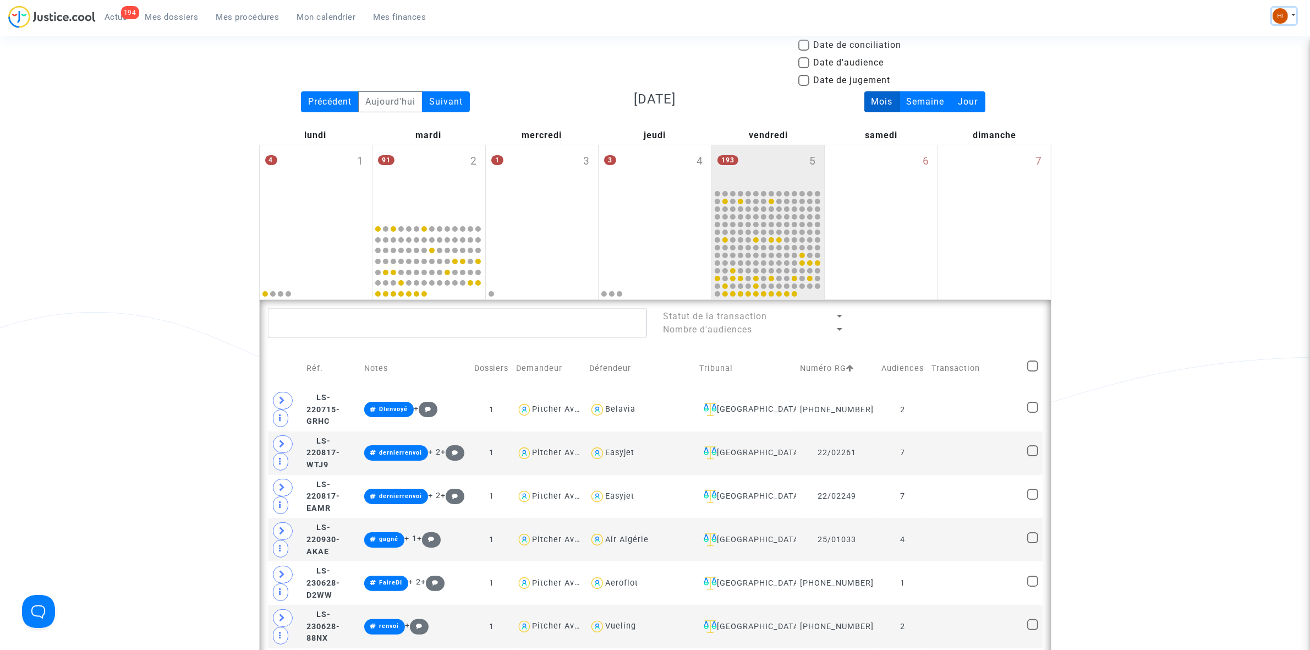
click at [1275, 17] on img at bounding box center [1280, 15] width 15 height 15
click at [1238, 52] on link "Changer de compte" at bounding box center [1240, 57] width 111 height 18
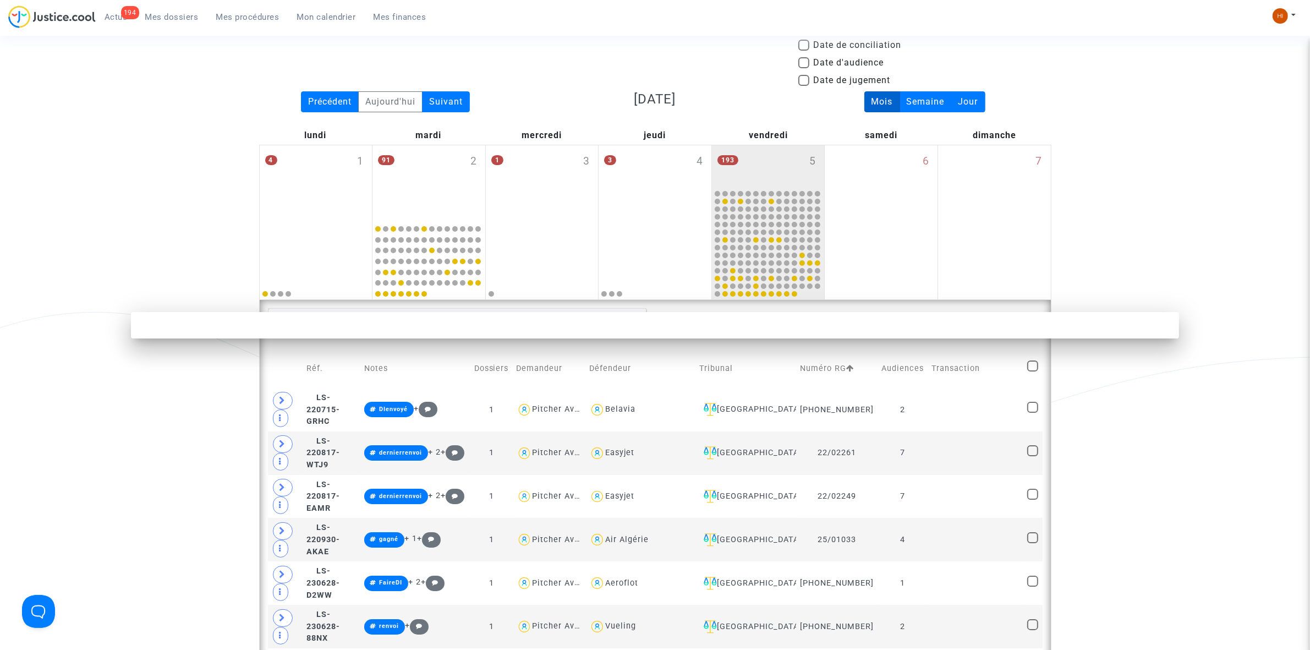
scroll to position [0, 0]
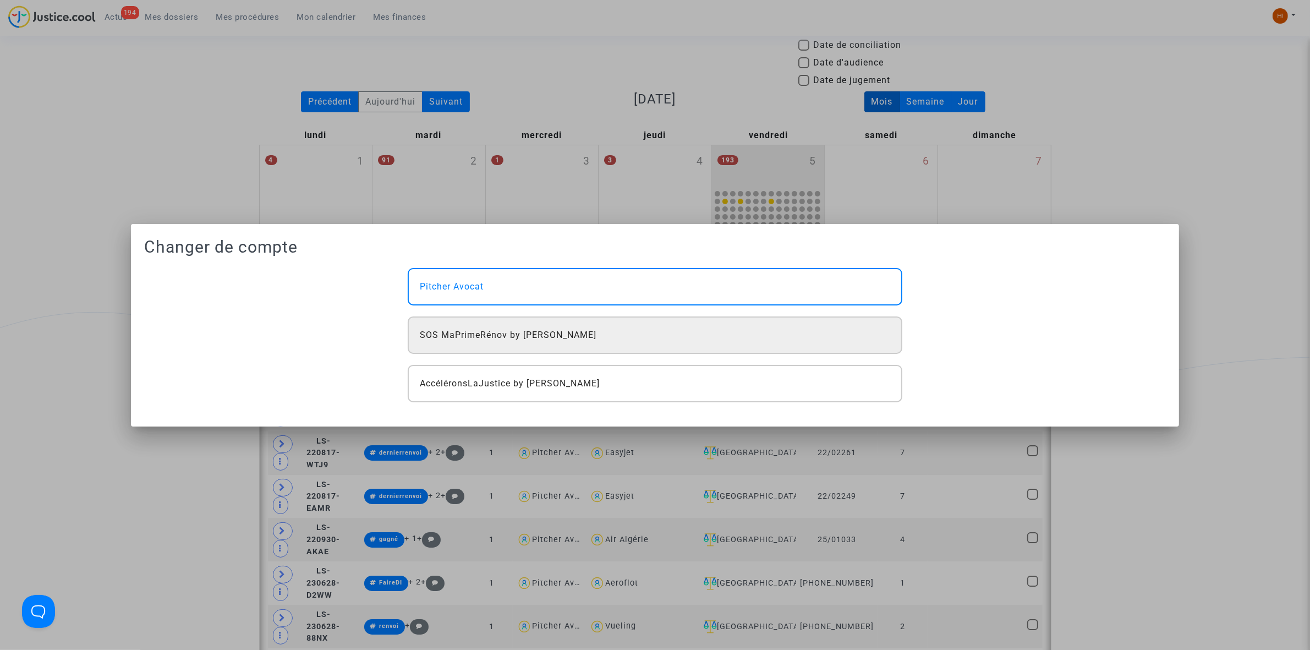
click at [503, 327] on div "SOS MaPrimeRénov by [PERSON_NAME]" at bounding box center [655, 334] width 494 height 37
